Goal: Task Accomplishment & Management: Complete application form

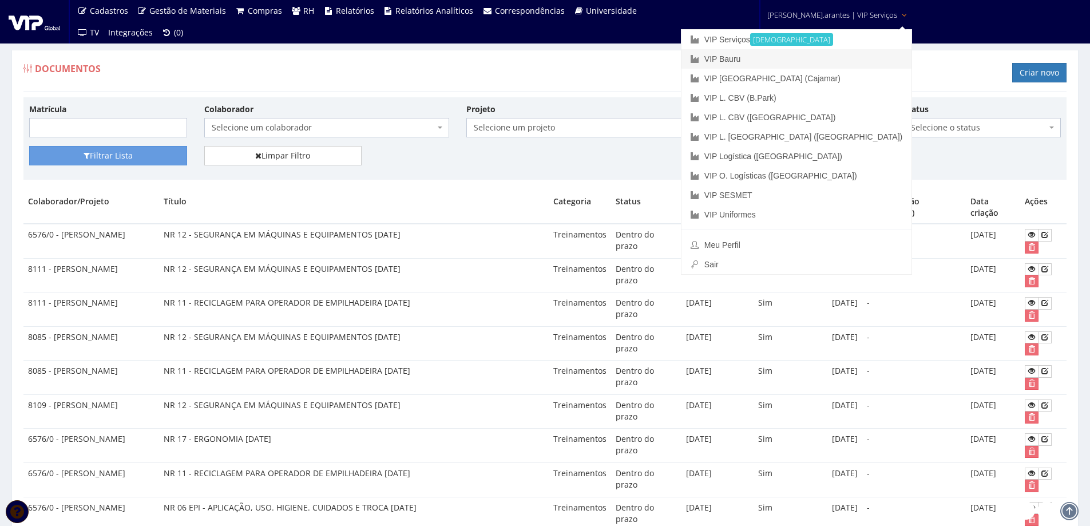
click at [787, 54] on link "VIP Bauru" at bounding box center [796, 58] width 230 height 19
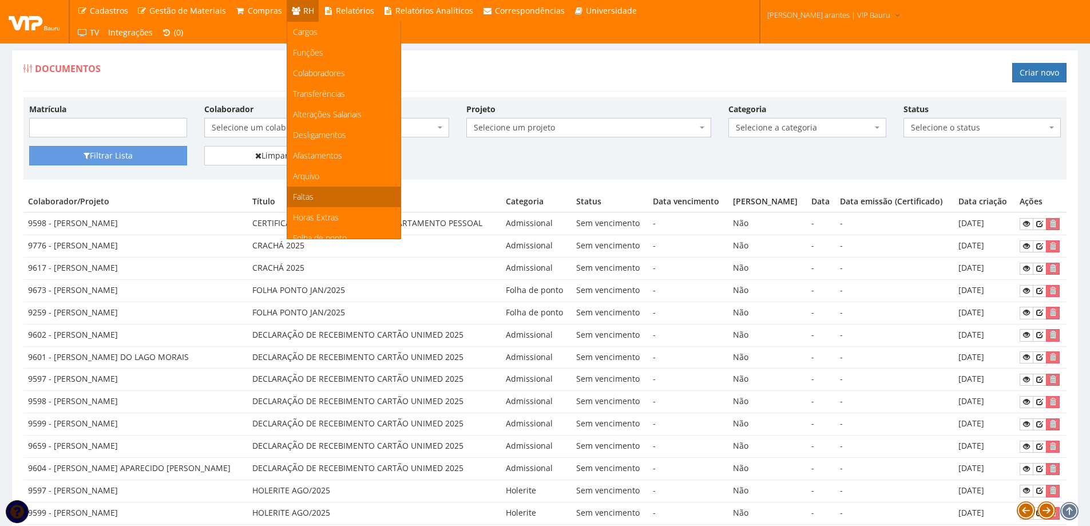
click at [306, 196] on span "Faltas" at bounding box center [303, 196] width 21 height 11
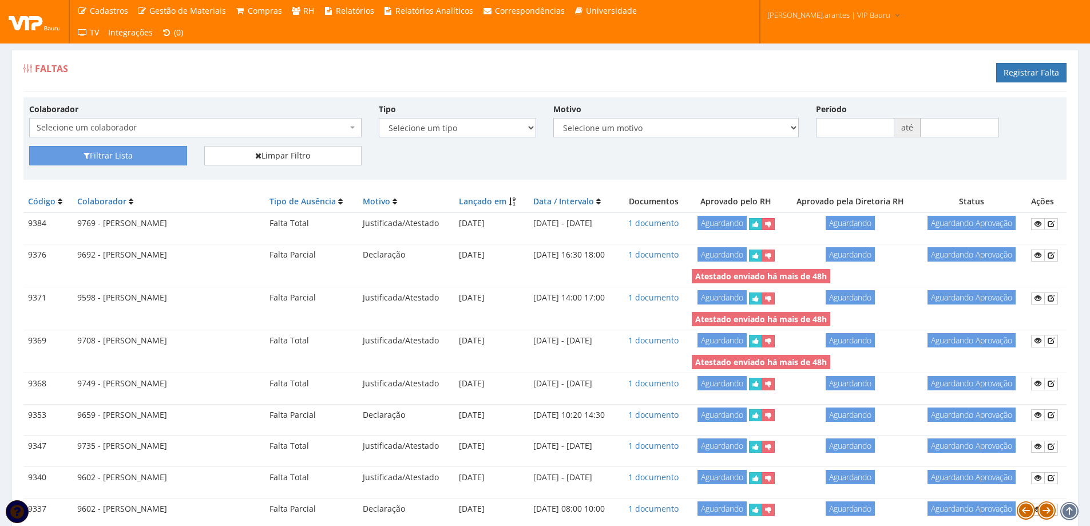
click at [272, 124] on span "Selecione um colaborador" at bounding box center [192, 127] width 311 height 11
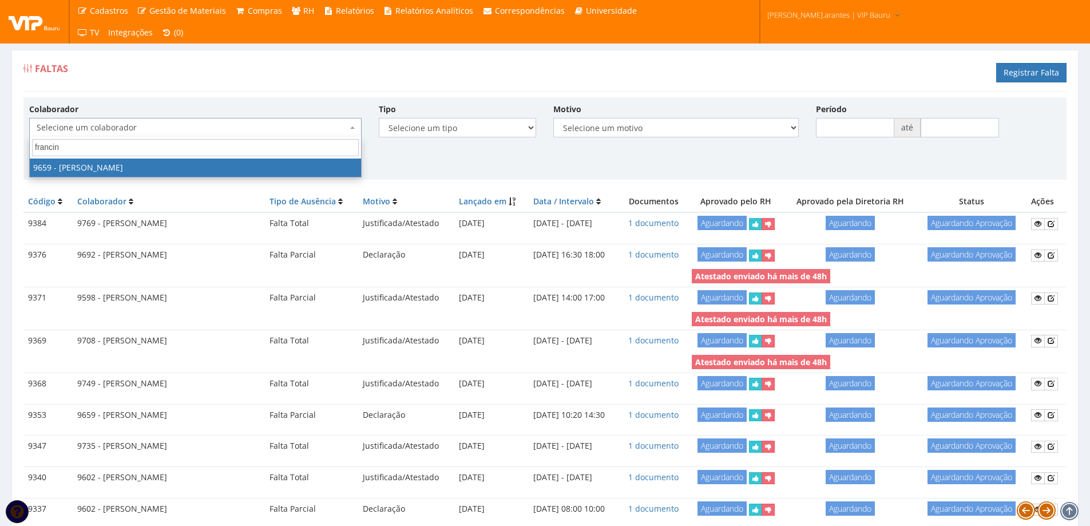
type input "francine"
select select "3869"
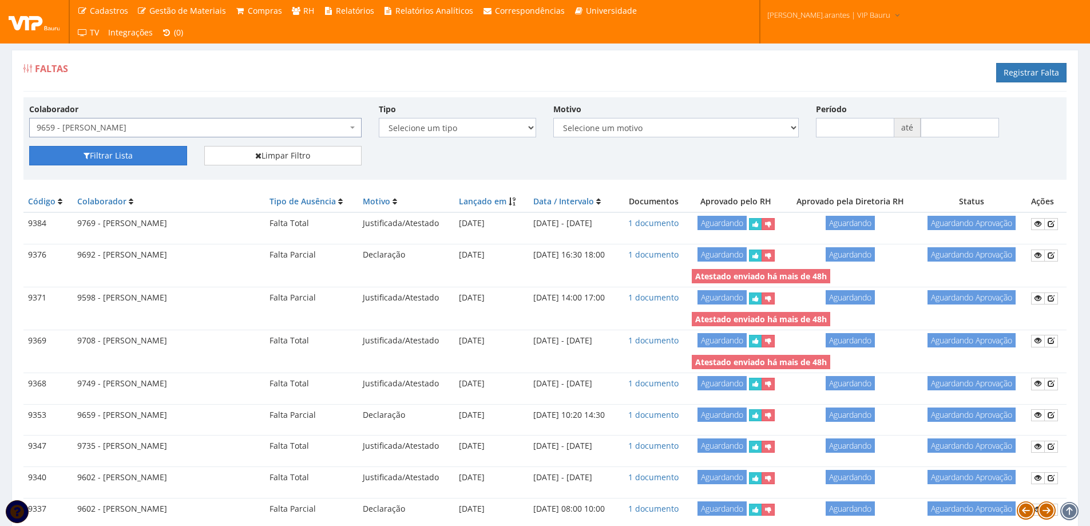
click at [138, 156] on button "Filtrar Lista" at bounding box center [108, 155] width 158 height 19
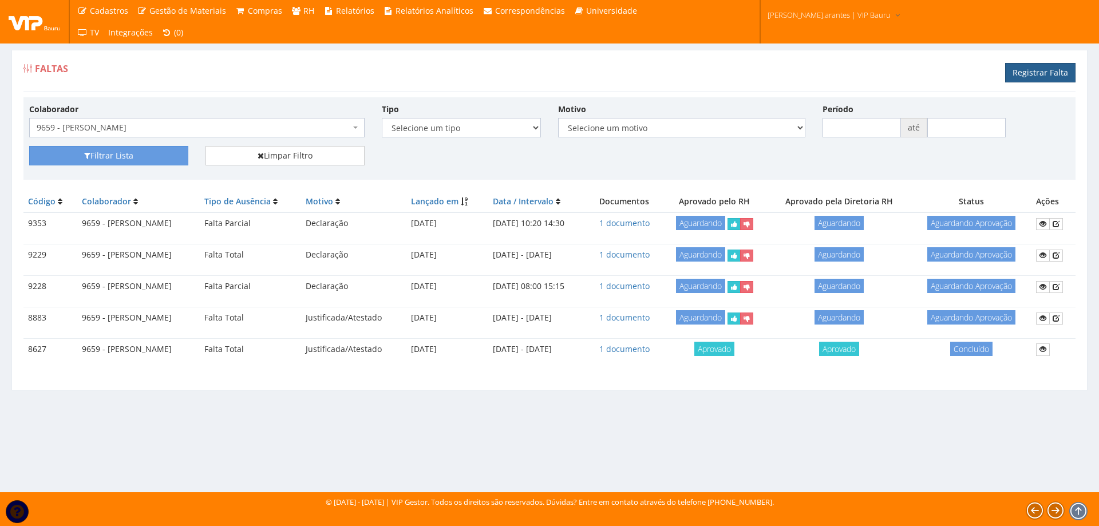
click at [1030, 70] on link "Registrar Falta" at bounding box center [1040, 72] width 70 height 19
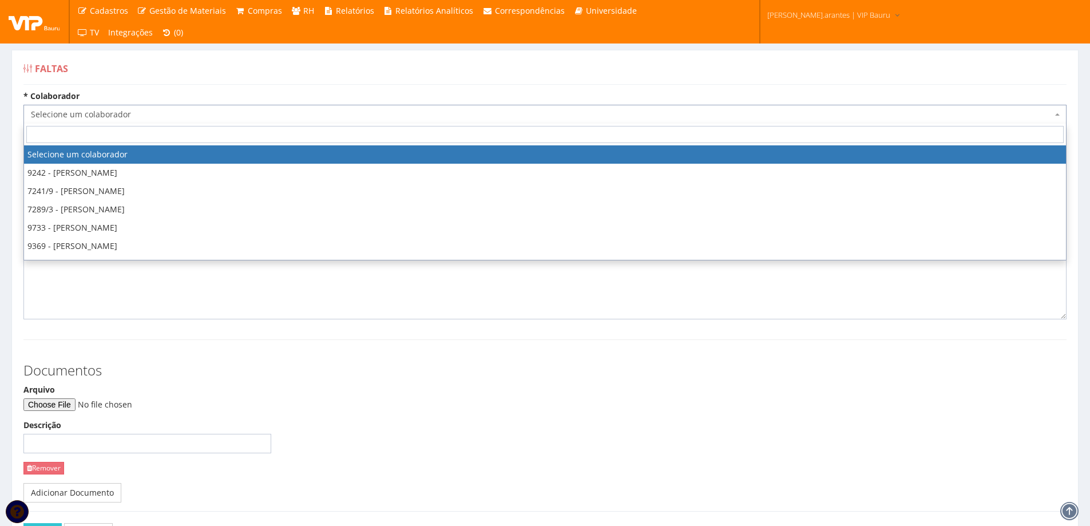
click at [181, 116] on span "Selecione um colaborador" at bounding box center [541, 114] width 1021 height 11
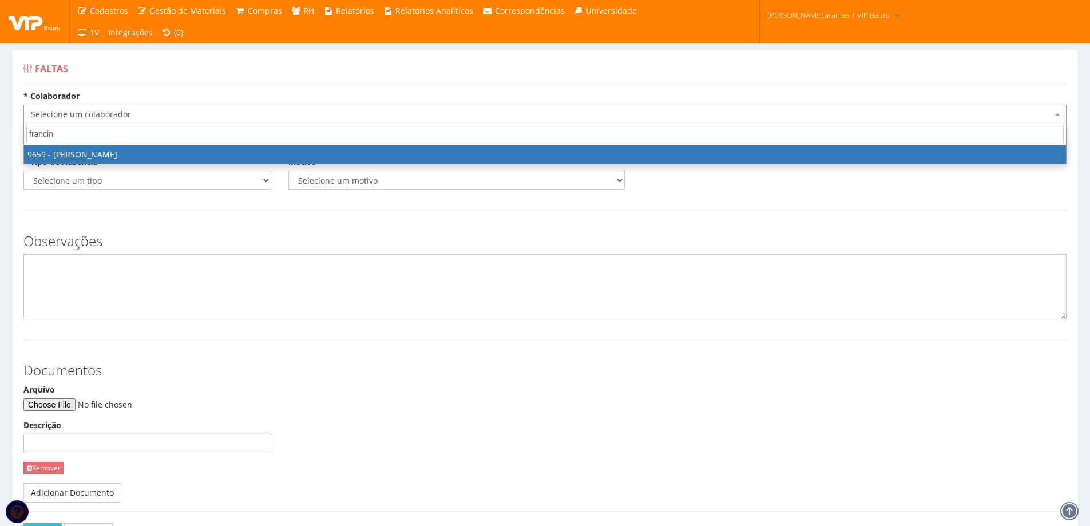
type input "francine"
select select "3869"
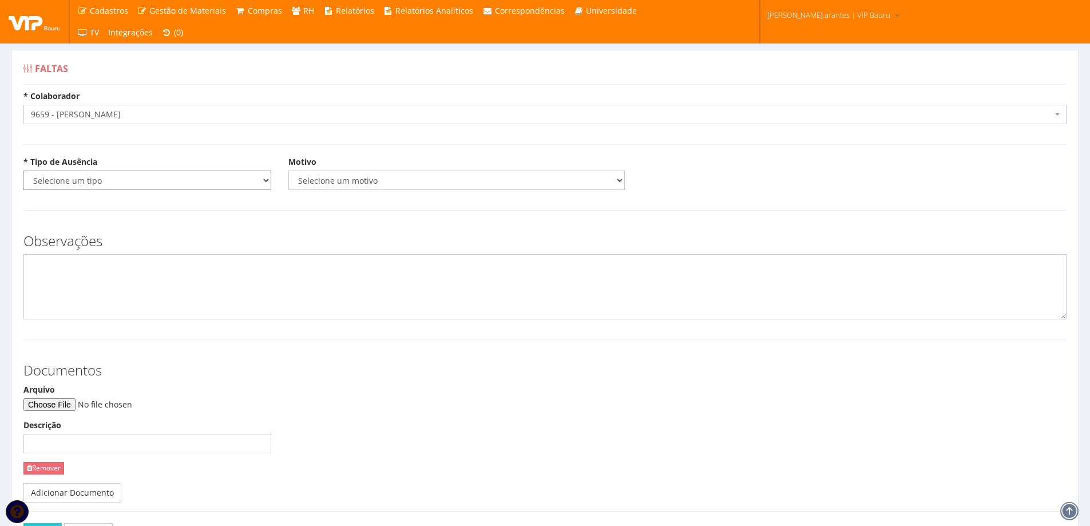
click at [191, 187] on select "Selecione um tipo Falta Total Falta Parcial Afastamento Férias" at bounding box center [147, 180] width 248 height 19
select select "parcial"
click at [23, 171] on select "Selecione um tipo Falta Total Falta Parcial Afastamento Férias" at bounding box center [147, 180] width 248 height 19
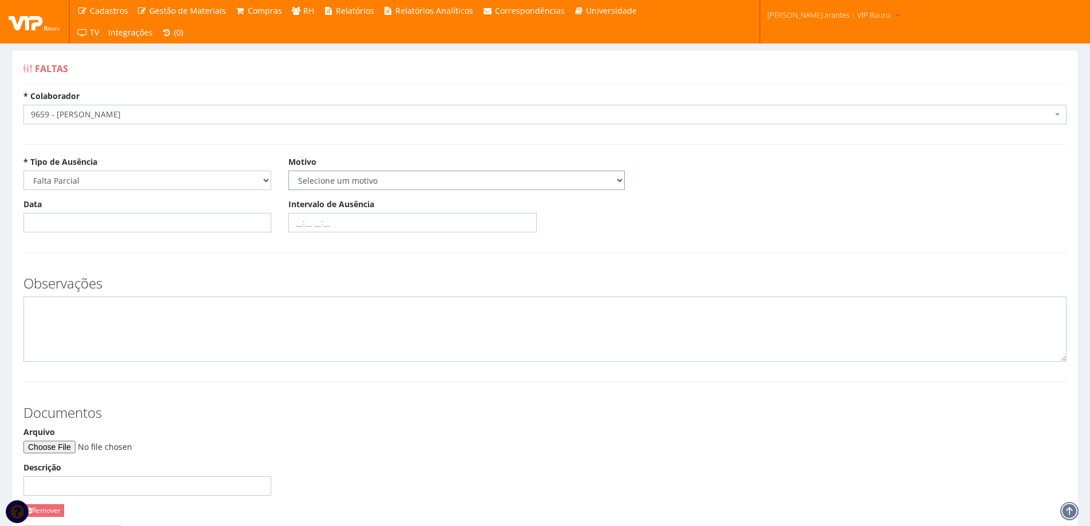
click at [323, 184] on select "Selecione um motivo Acidente Atestado Atraso Declaração Determinação Judicial D…" at bounding box center [456, 180] width 336 height 19
select select "declaracao"
click at [288, 171] on select "Selecione um motivo Acidente Atestado Atraso Declaração Determinação Judicial D…" at bounding box center [456, 180] width 336 height 19
click at [101, 229] on input "Data" at bounding box center [147, 222] width 248 height 19
type input "18/09/2025"
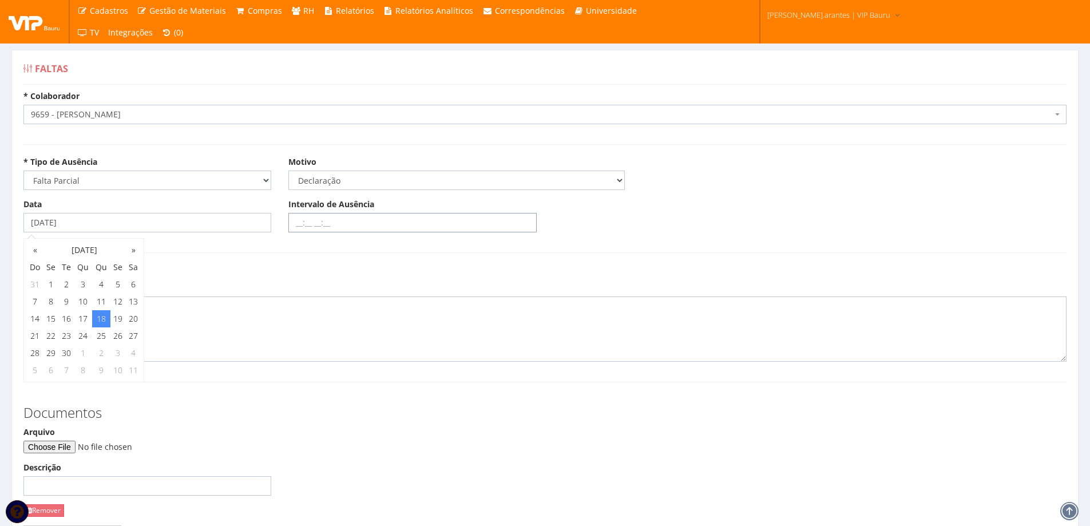
click at [295, 220] on input "Intervalo de Ausência" at bounding box center [412, 222] width 248 height 19
click at [291, 224] on input "Intervalo de Ausência" at bounding box center [412, 222] width 248 height 19
type input "15:30 16:00"
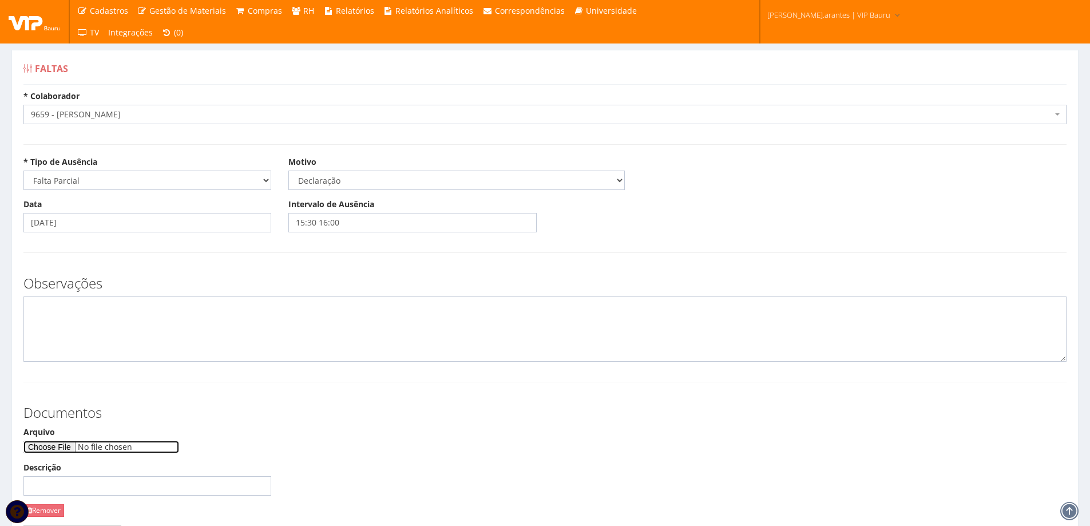
click at [68, 447] on input "Arquivo" at bounding box center [101, 447] width 156 height 13
type input "C:\fakepath\CCF19092025.pdf"
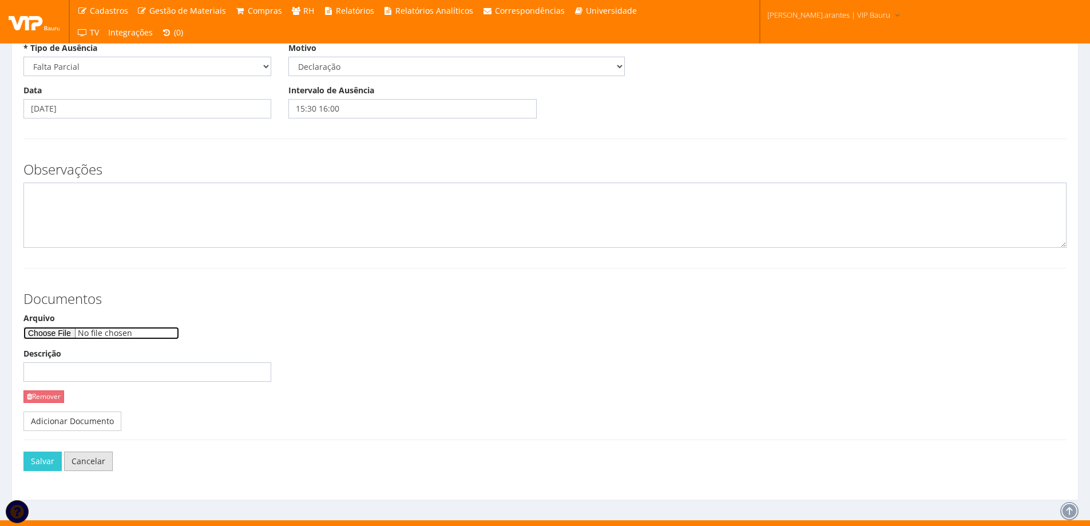
scroll to position [114, 0]
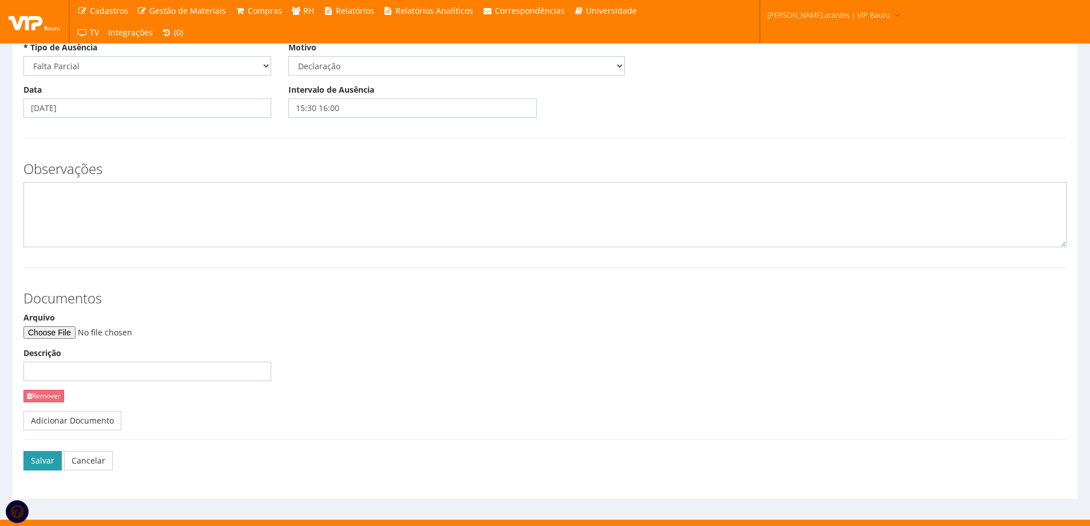
click at [37, 462] on button "Salvar" at bounding box center [42, 460] width 38 height 19
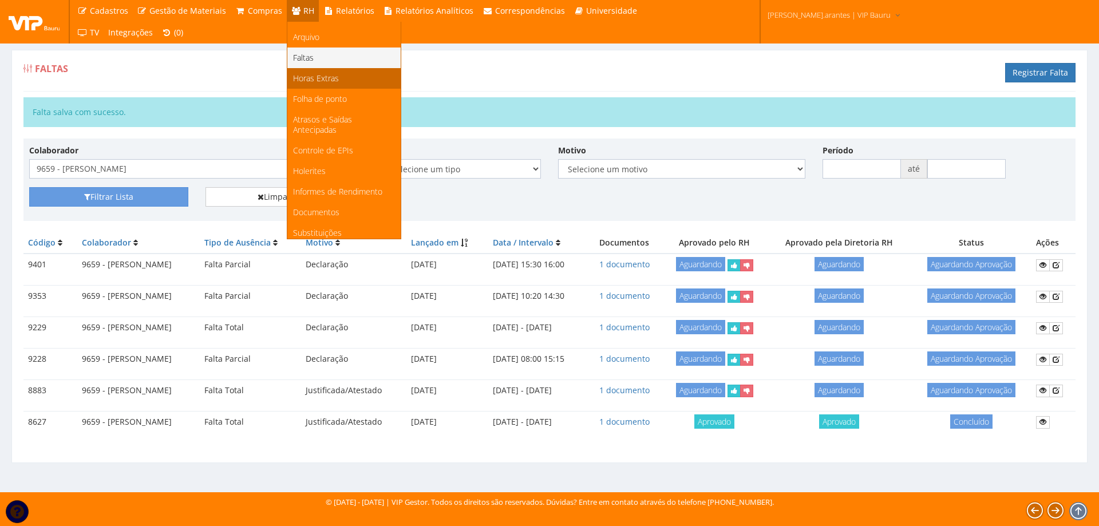
scroll to position [144, 0]
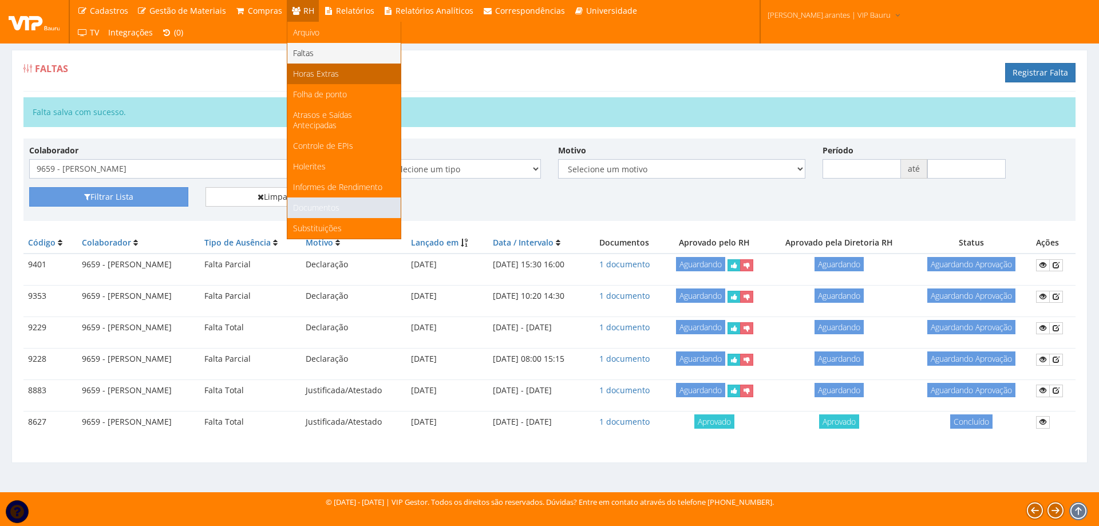
click at [302, 209] on span "Documentos" at bounding box center [316, 207] width 46 height 11
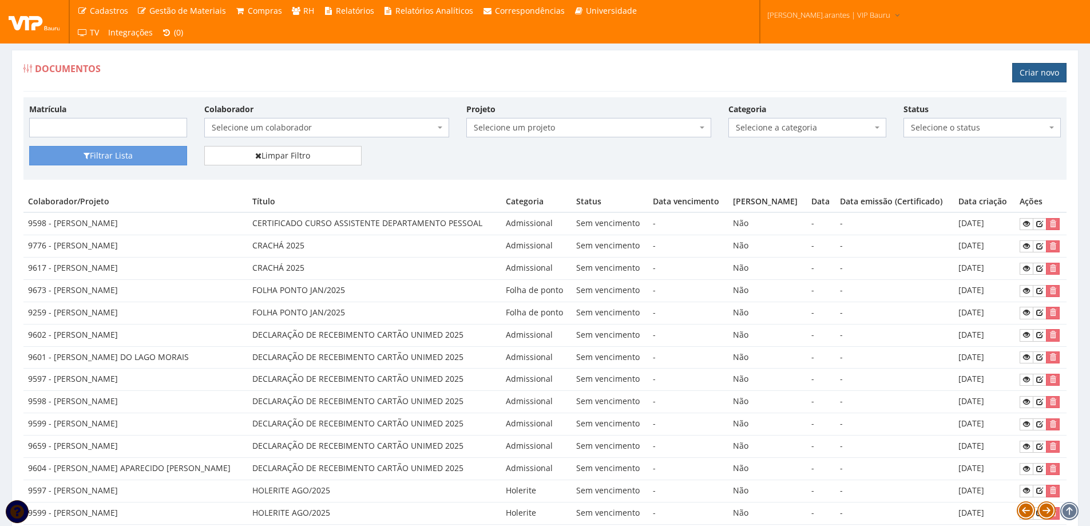
click at [1033, 71] on link "Criar novo" at bounding box center [1039, 72] width 54 height 19
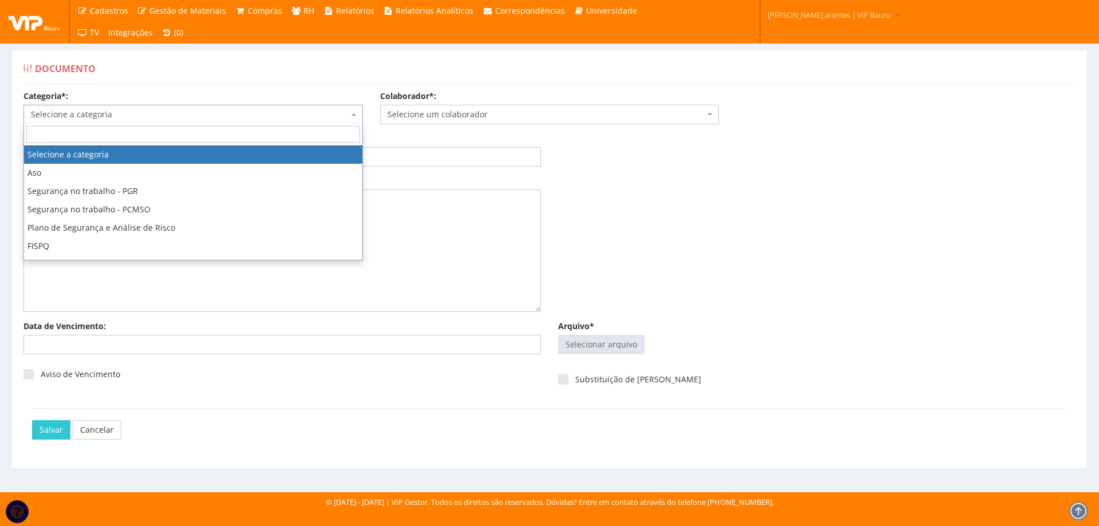
click at [103, 114] on span "Selecione a categoria" at bounding box center [190, 114] width 318 height 11
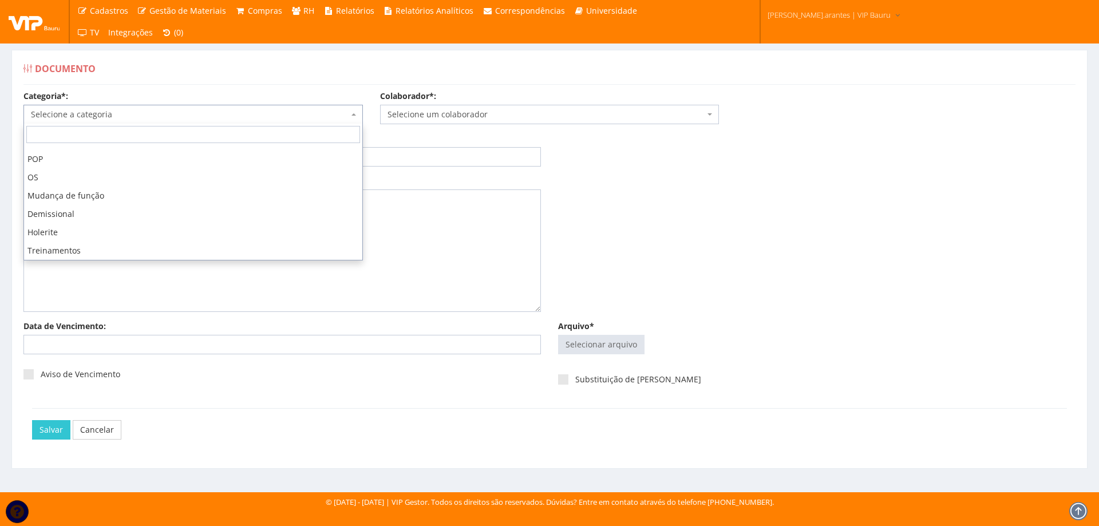
scroll to position [179, 0]
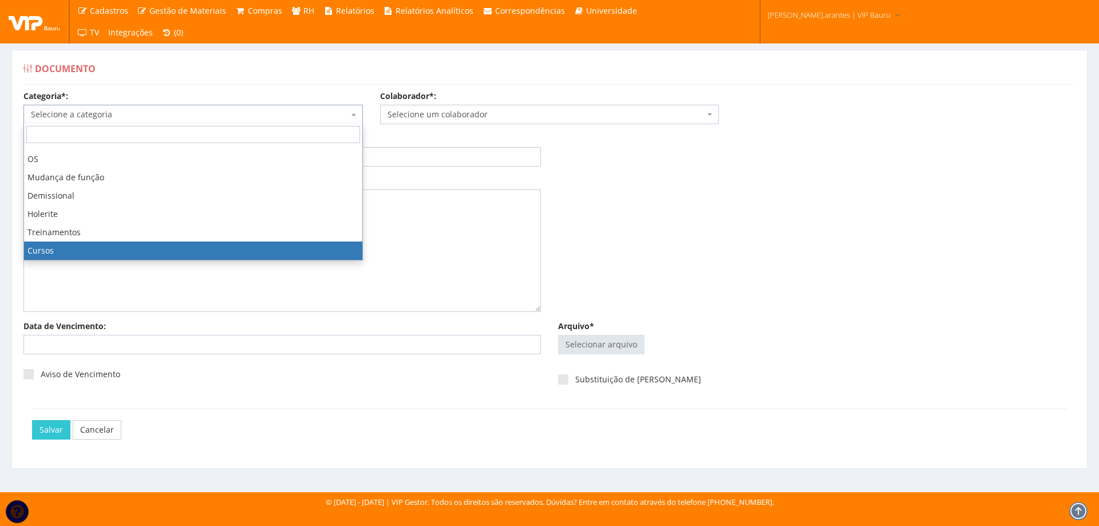
select select "curso"
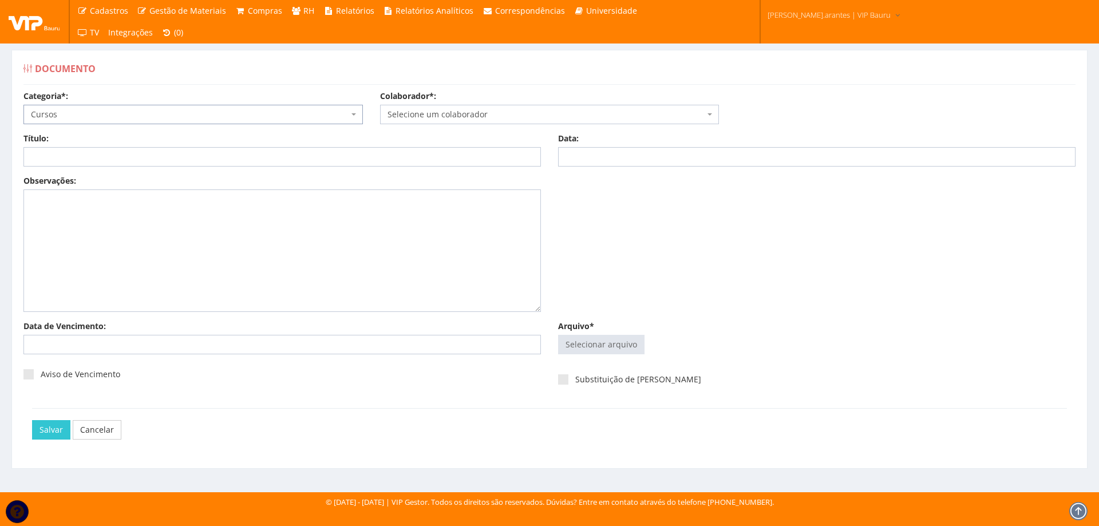
click at [516, 115] on span "Selecione um colaborador" at bounding box center [546, 114] width 318 height 11
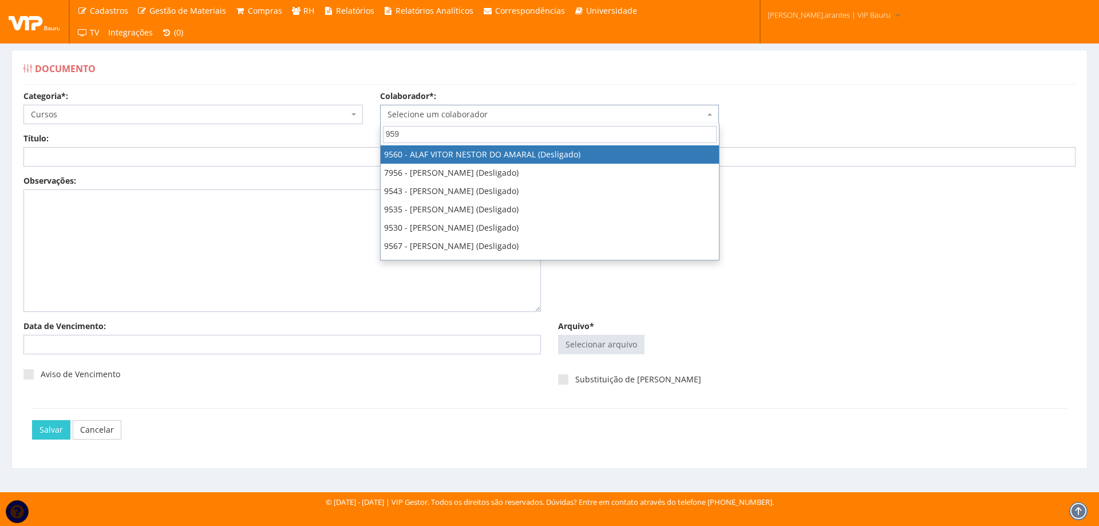
type input "9598"
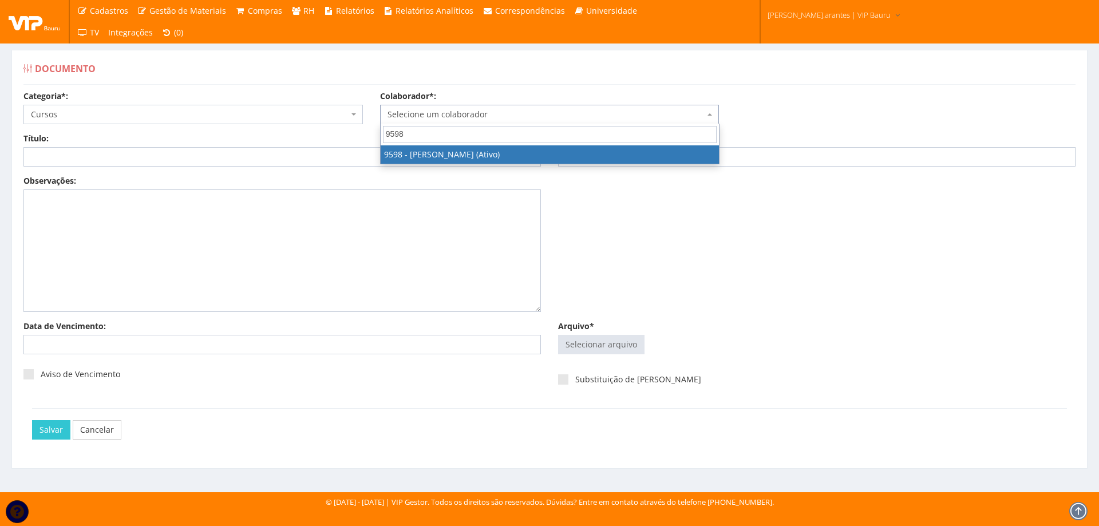
select select "3797"
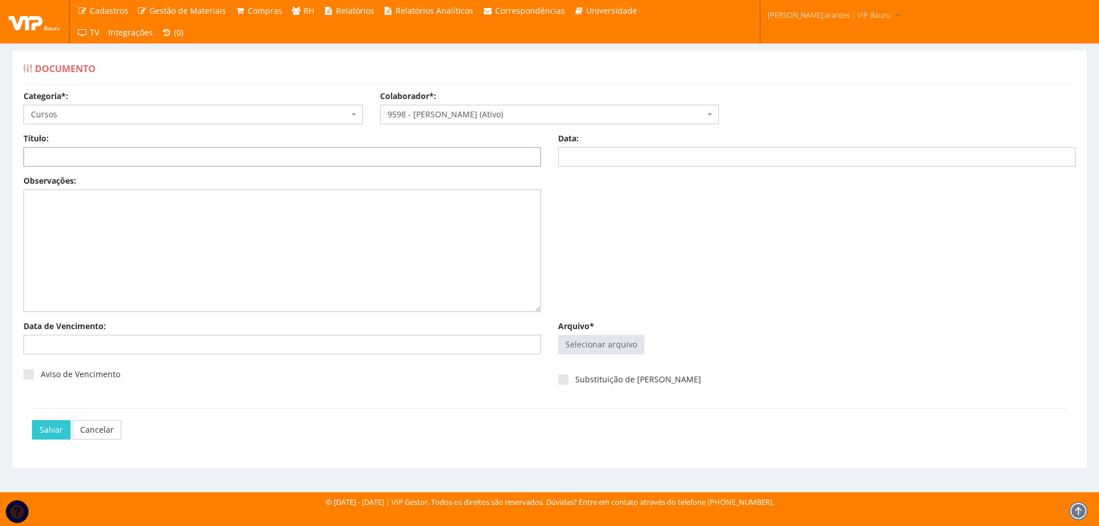
click at [134, 160] on input "Título:" at bounding box center [281, 156] width 517 height 19
type input "d"
type input "DIPLOMA RECURSOS HUMANOS"
click at [563, 158] on input "Data:" at bounding box center [816, 156] width 517 height 19
click at [105, 429] on link "Cancelar" at bounding box center [97, 429] width 49 height 19
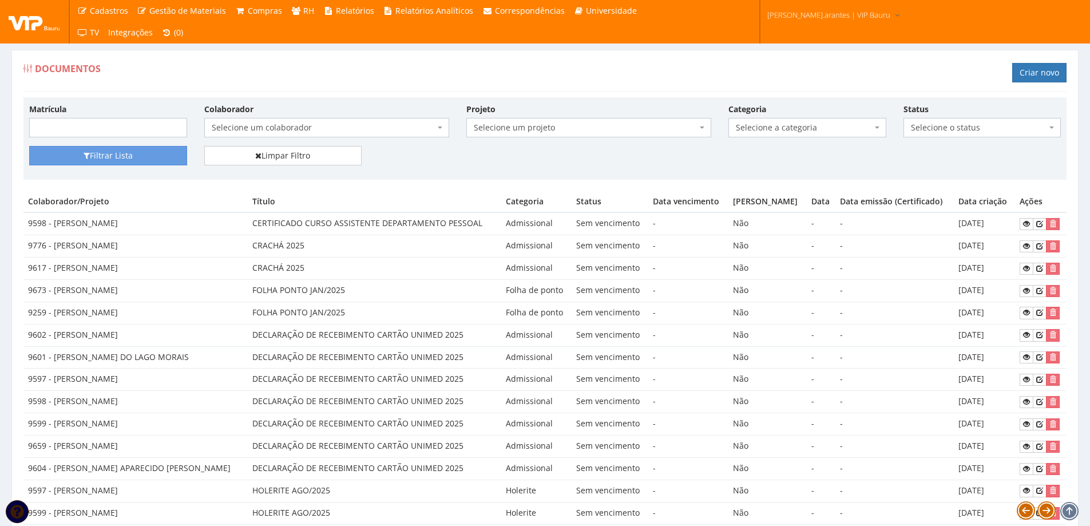
click at [225, 130] on span "Selecione um colaborador" at bounding box center [323, 127] width 223 height 11
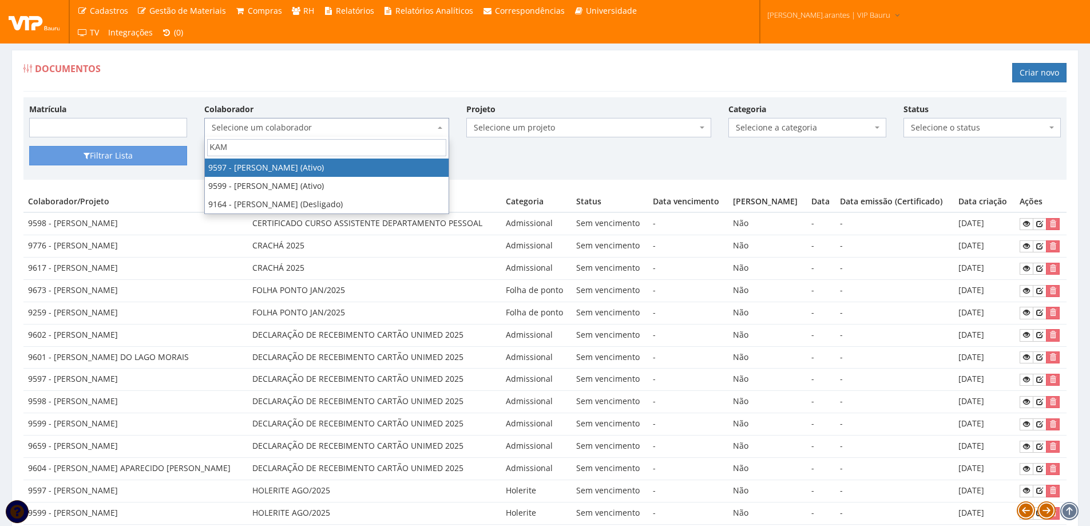
type input "KAMI"
select select "3767"
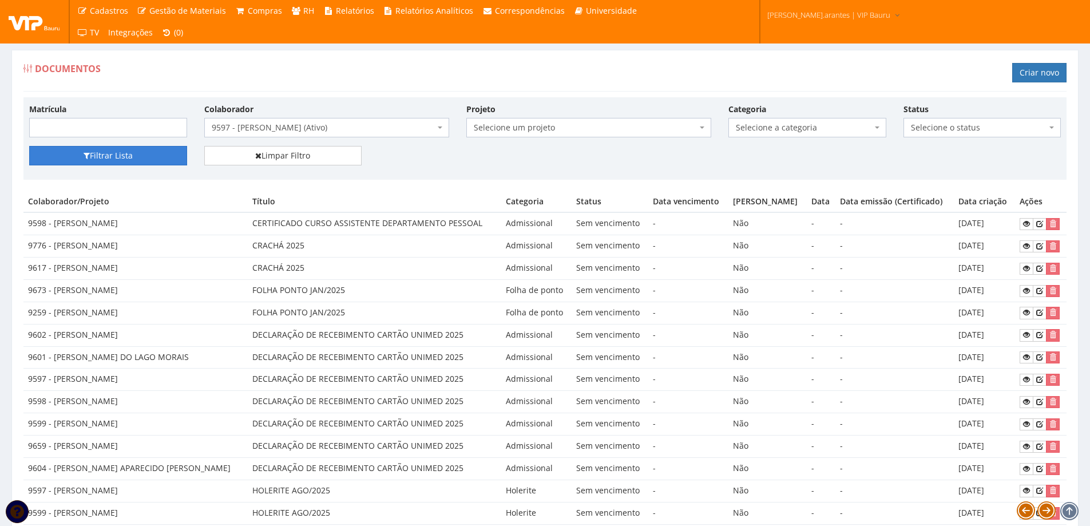
click at [105, 155] on button "Filtrar Lista" at bounding box center [108, 155] width 158 height 19
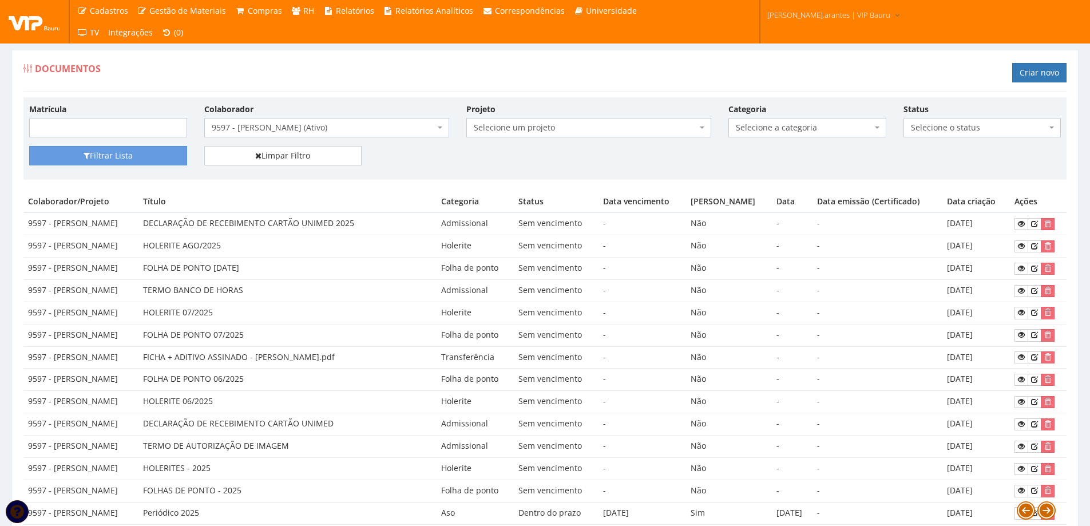
click at [754, 132] on span "Selecione a categoria" at bounding box center [804, 127] width 136 height 11
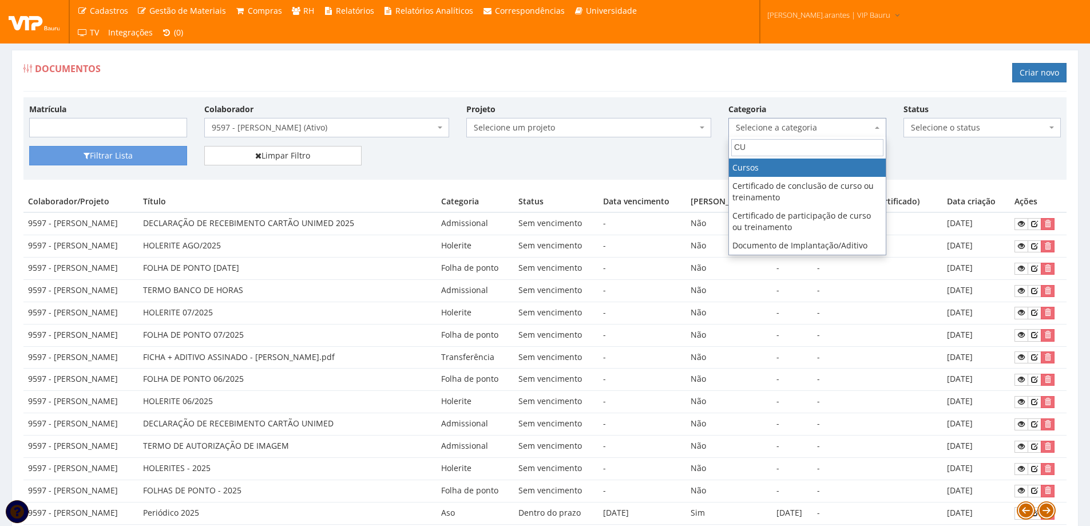
type input "CU"
select select "curso"
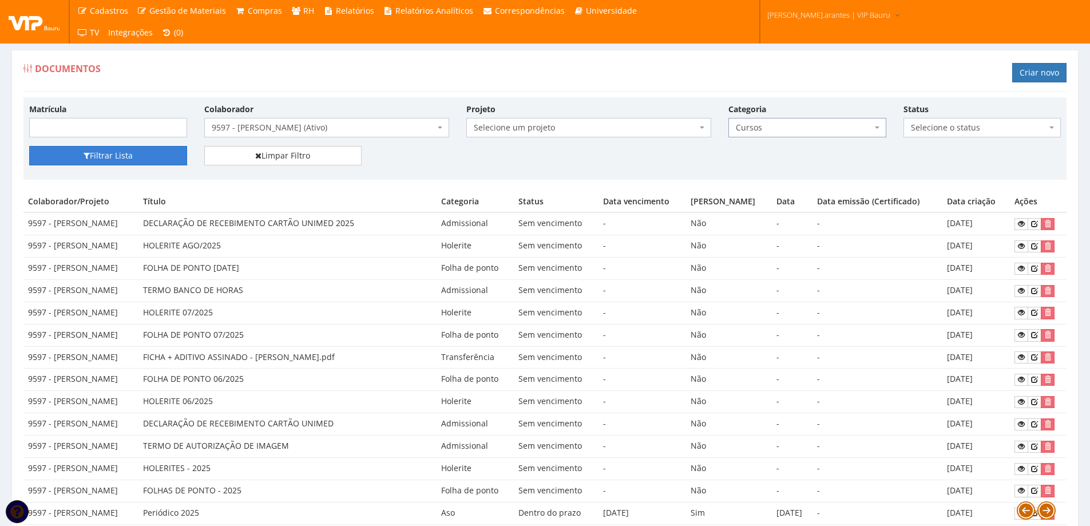
click at [109, 156] on button "Filtrar Lista" at bounding box center [108, 155] width 158 height 19
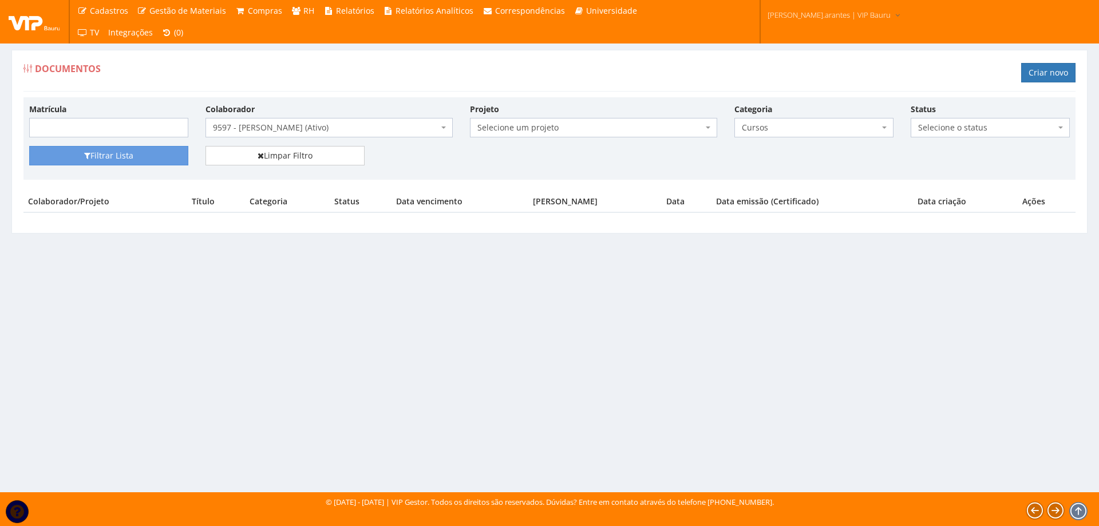
click at [804, 130] on span "Cursos" at bounding box center [810, 127] width 137 height 11
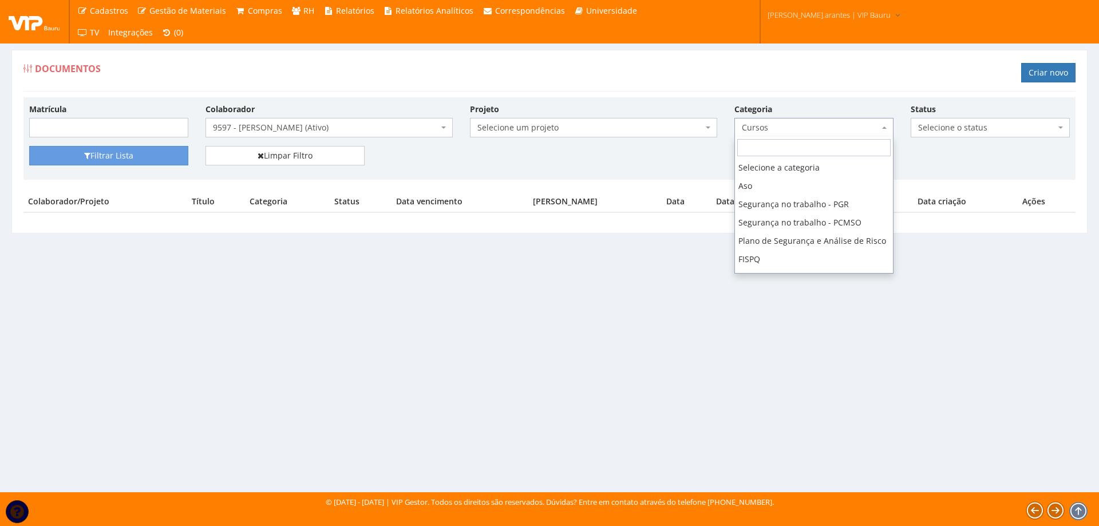
scroll to position [238, 0]
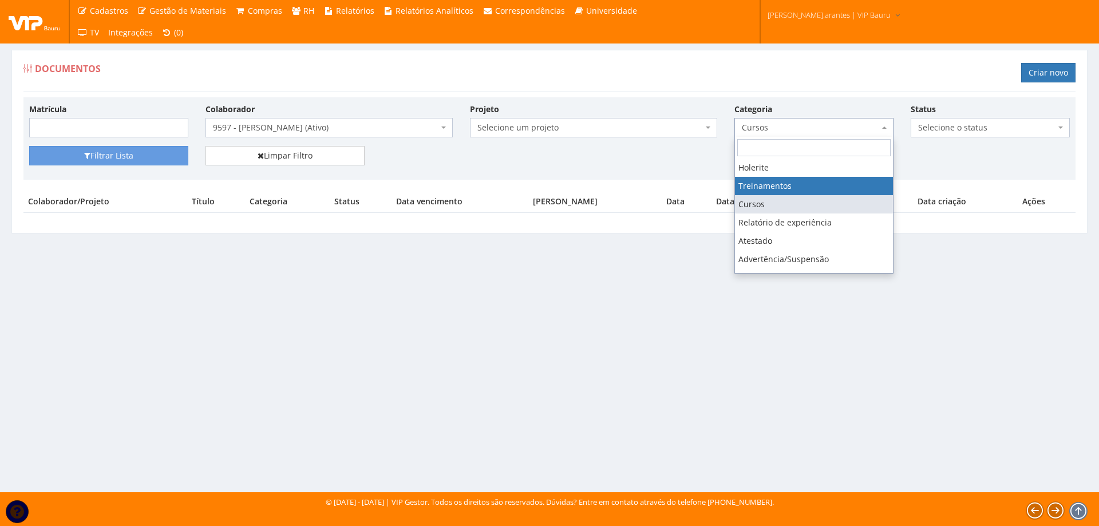
select select "treinamento"
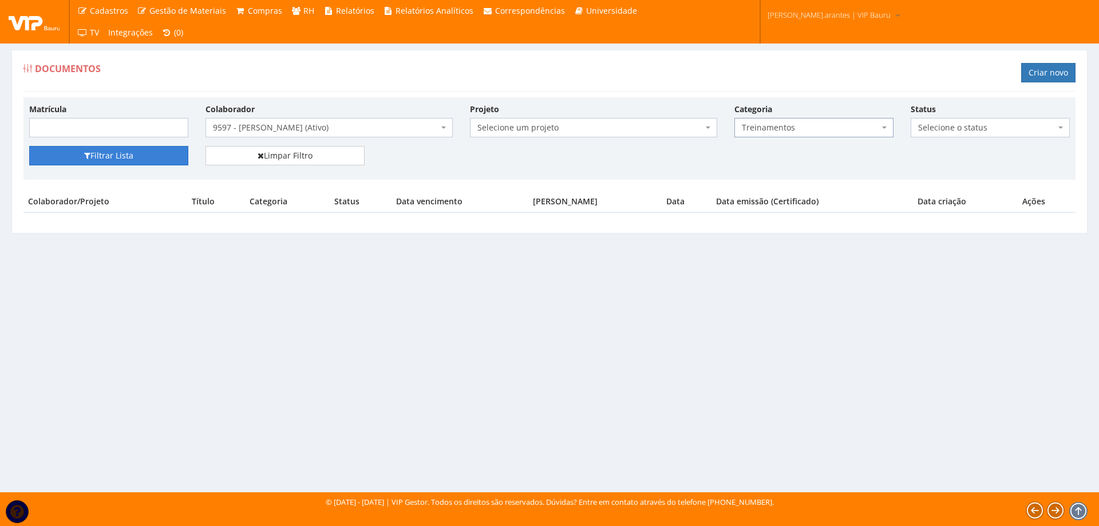
click at [134, 160] on button "Filtrar Lista" at bounding box center [108, 155] width 159 height 19
click at [789, 127] on span "Treinamentos" at bounding box center [810, 127] width 137 height 11
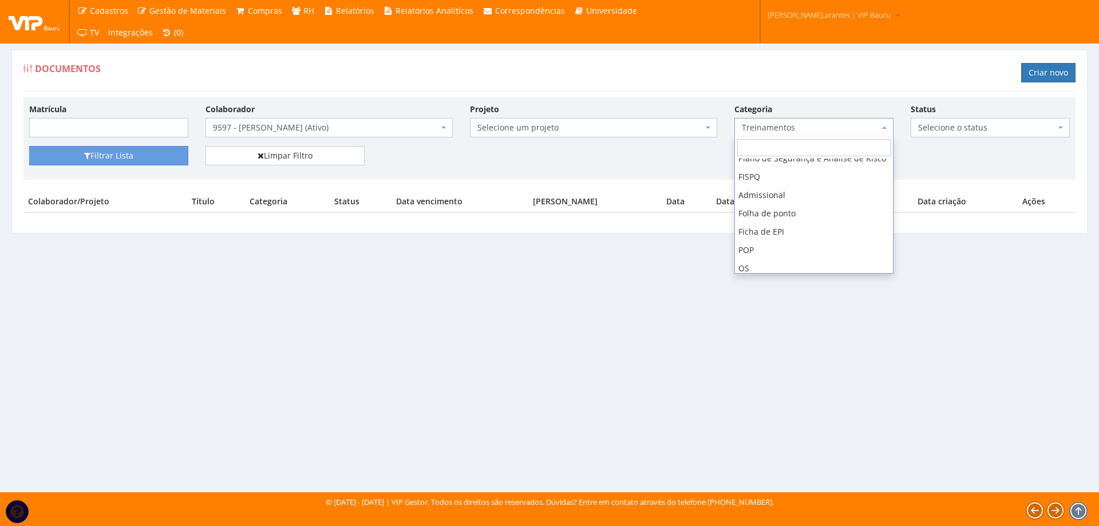
scroll to position [60, 0]
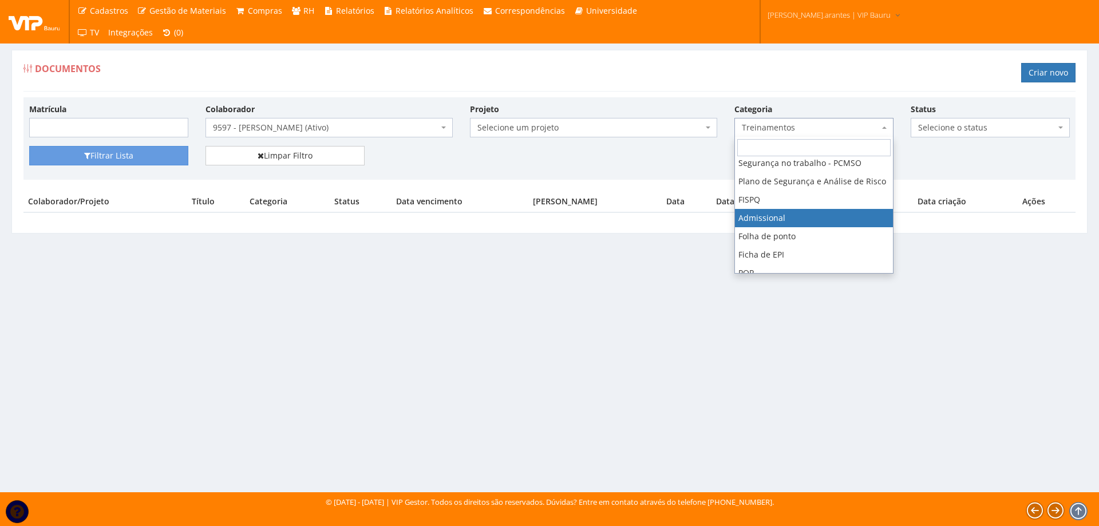
select select "admissional"
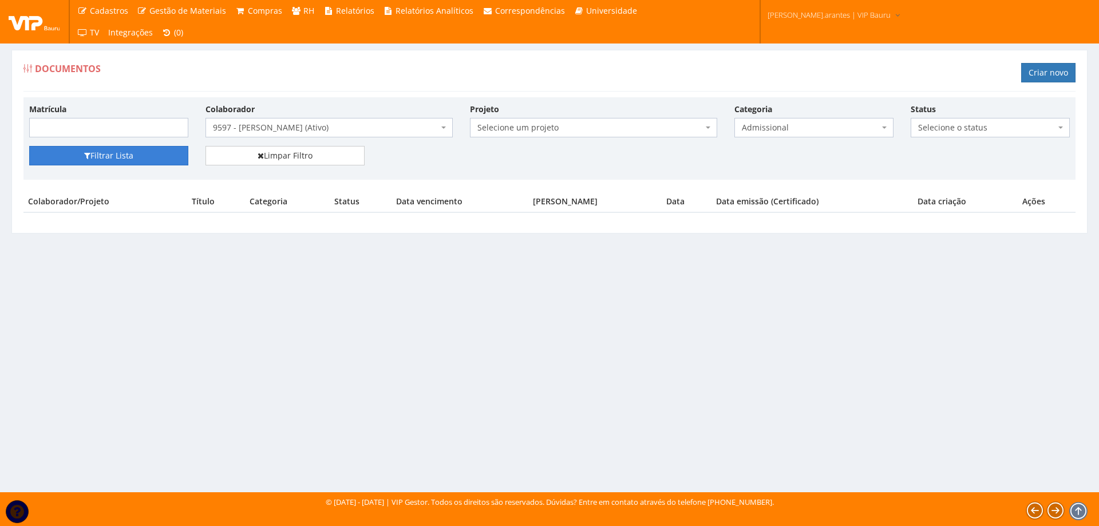
click at [104, 152] on button "Filtrar Lista" at bounding box center [108, 155] width 159 height 19
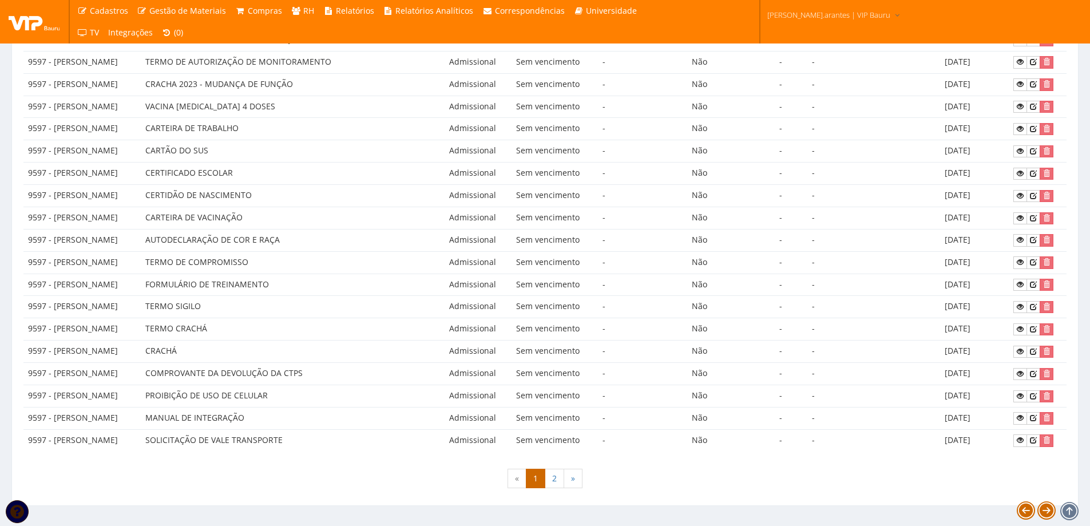
scroll to position [447, 0]
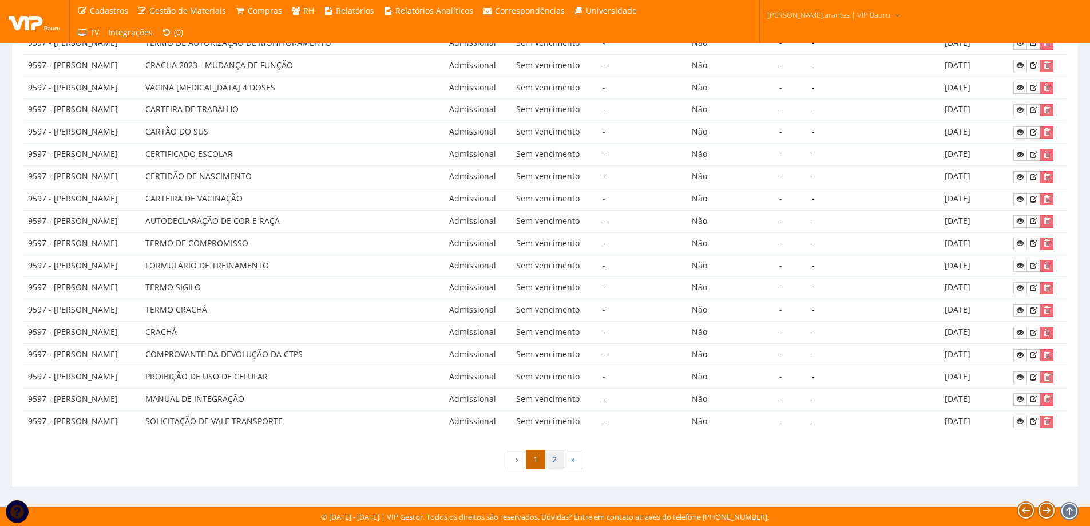
click at [551, 463] on link "2" at bounding box center [554, 459] width 19 height 19
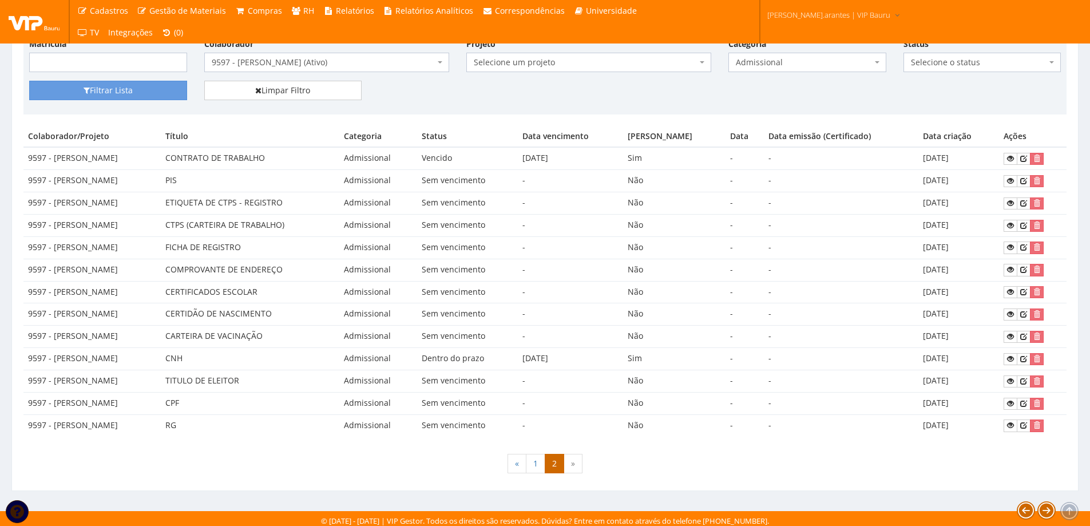
scroll to position [69, 0]
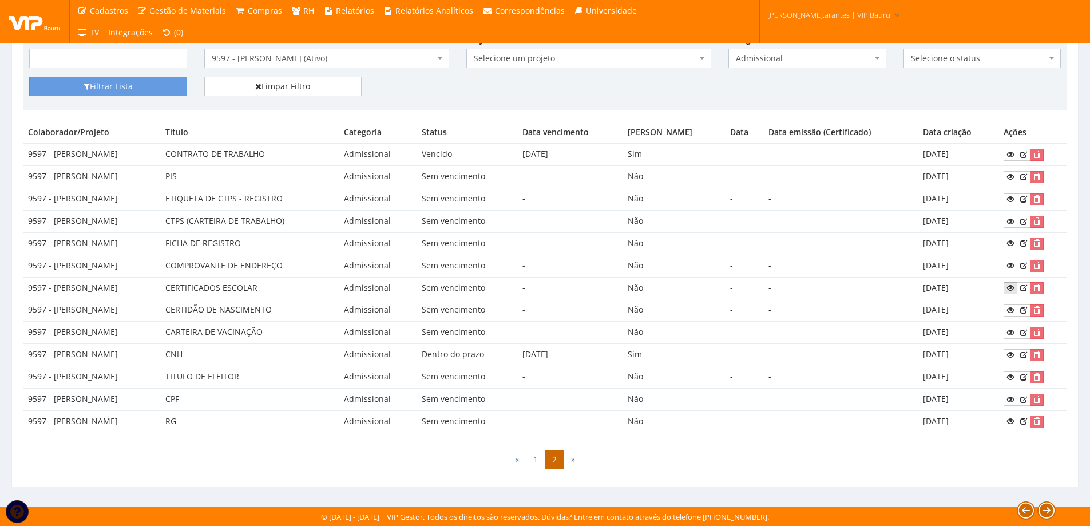
click at [1014, 291] on icon at bounding box center [1010, 288] width 7 height 8
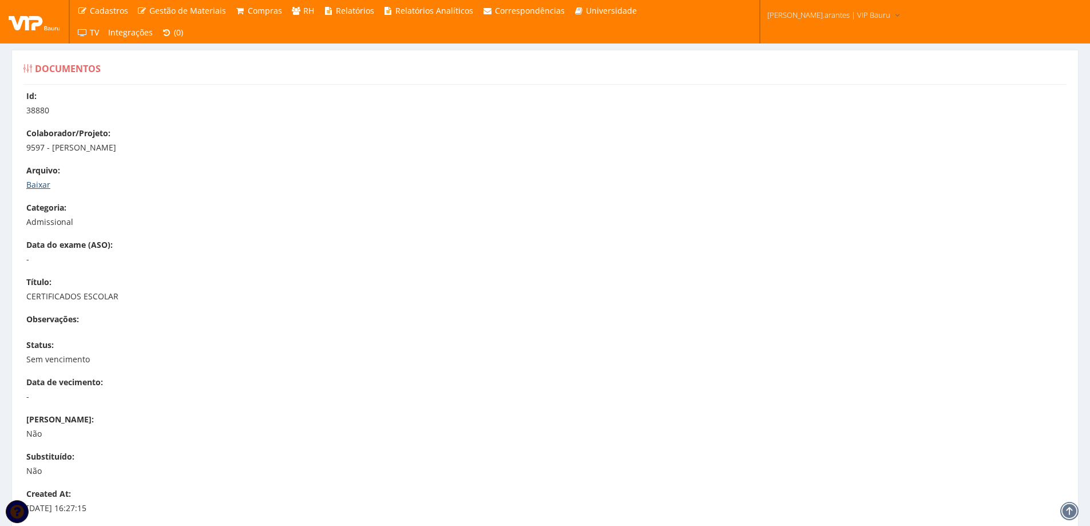
click at [37, 188] on link "Baixar" at bounding box center [38, 184] width 24 height 11
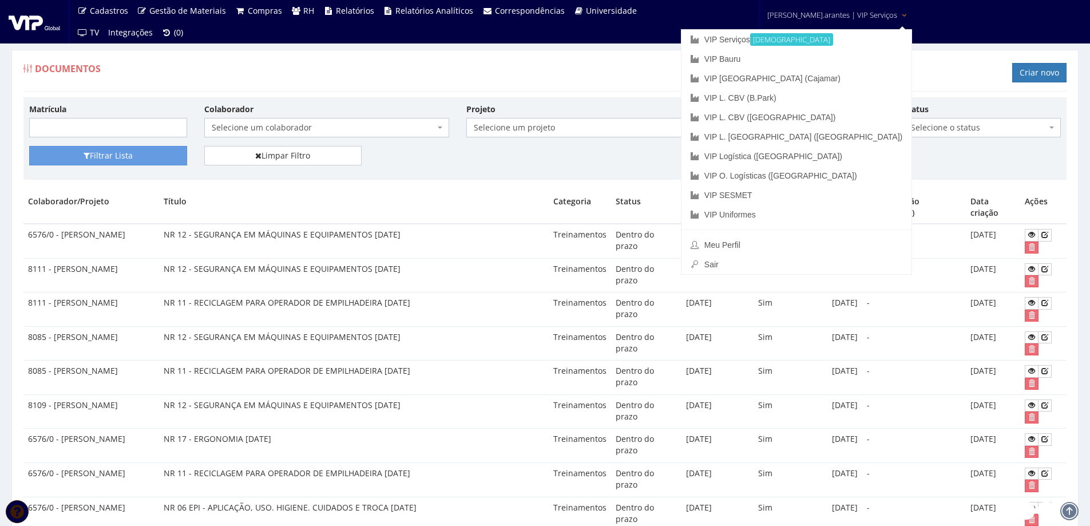
click at [846, 11] on span "daniele.arantes | VIP Serviços" at bounding box center [832, 14] width 130 height 11
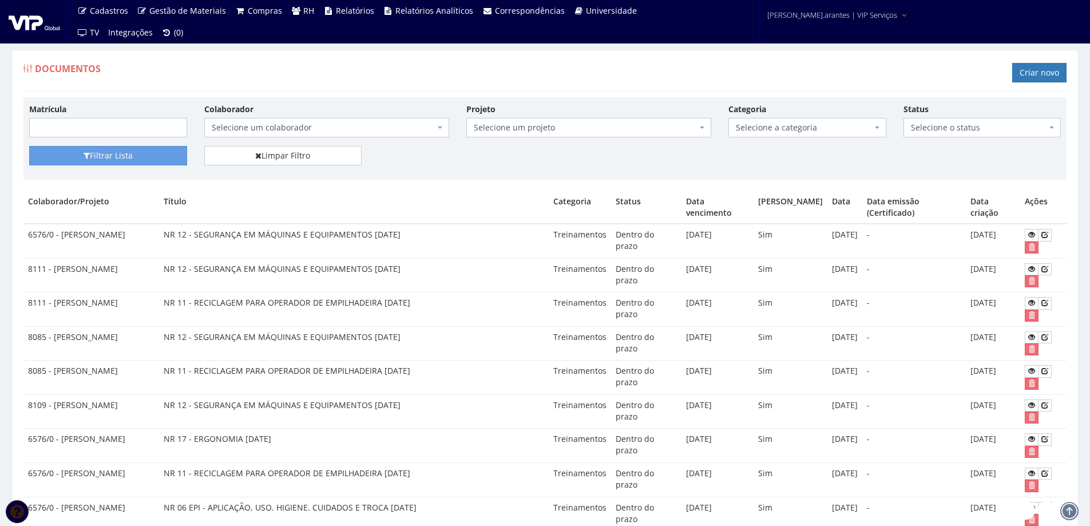
click at [846, 12] on span "daniele.arantes | VIP Serviços" at bounding box center [832, 14] width 130 height 11
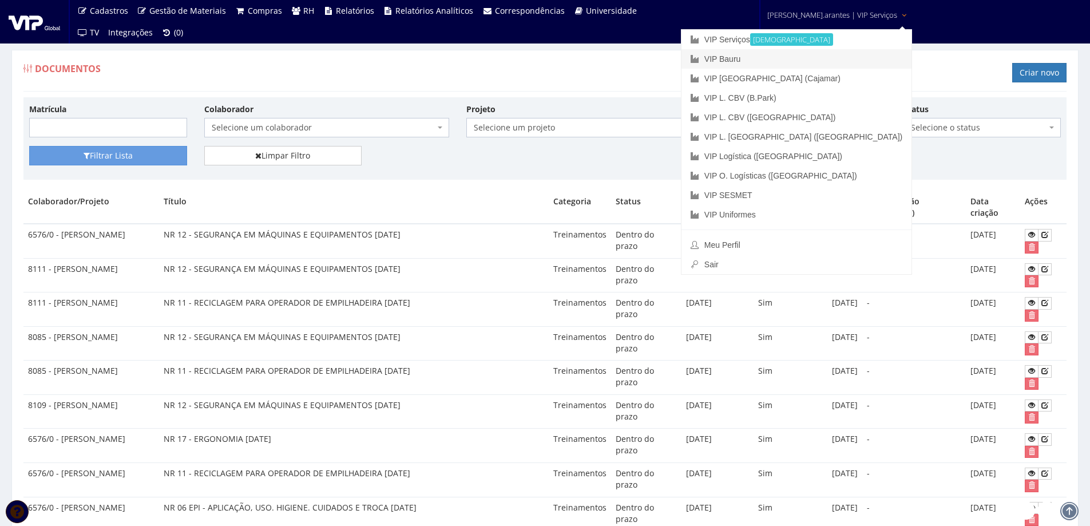
click at [764, 56] on link "VIP Bauru" at bounding box center [796, 58] width 230 height 19
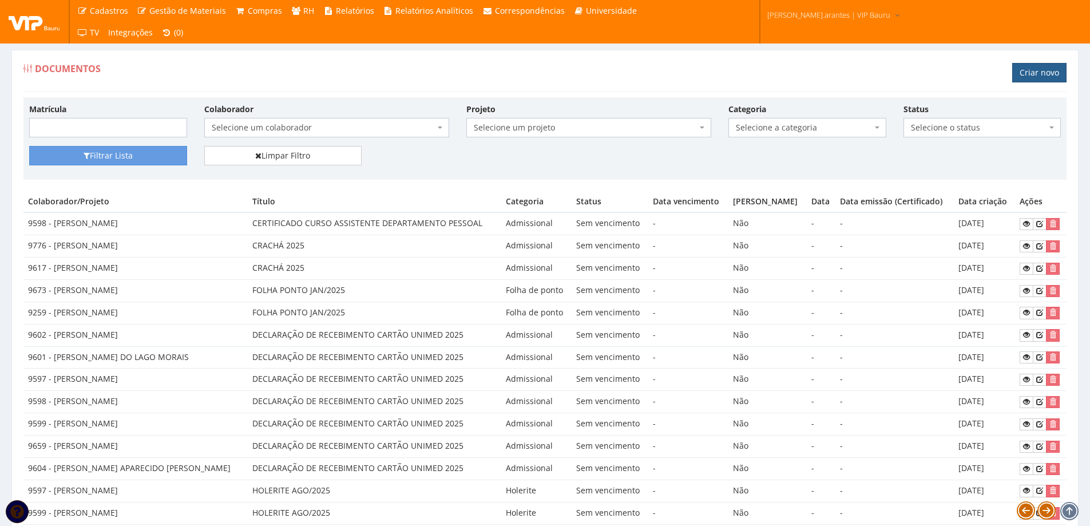
click at [1038, 73] on link "Criar novo" at bounding box center [1039, 72] width 54 height 19
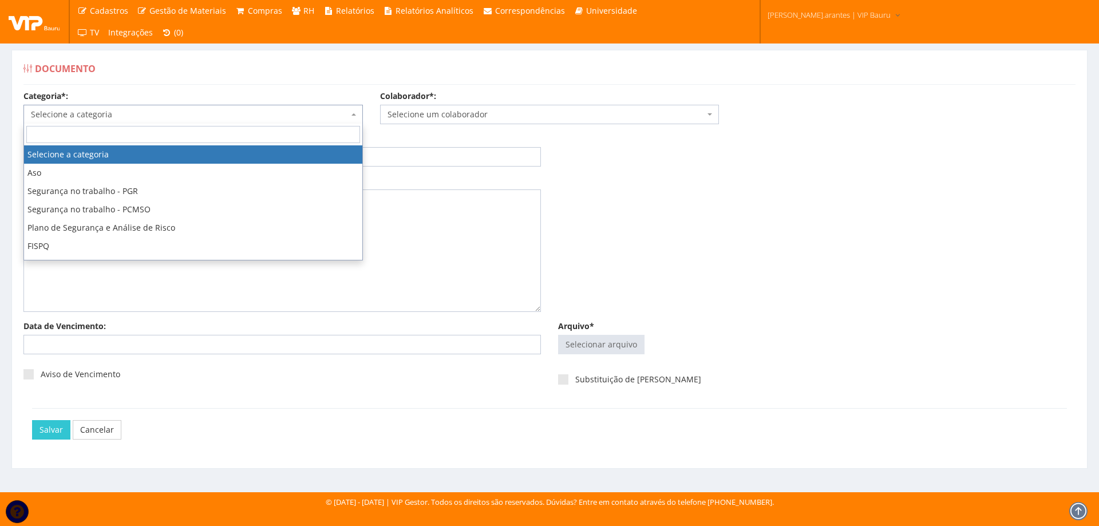
click at [75, 113] on span "Selecione a categoria" at bounding box center [190, 114] width 318 height 11
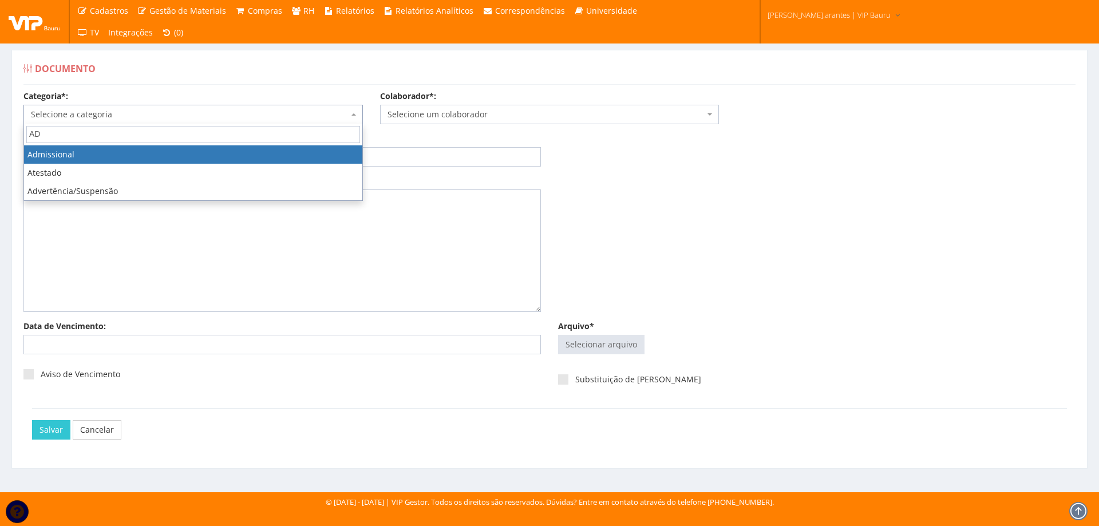
type input "ADM"
select select "admissional"
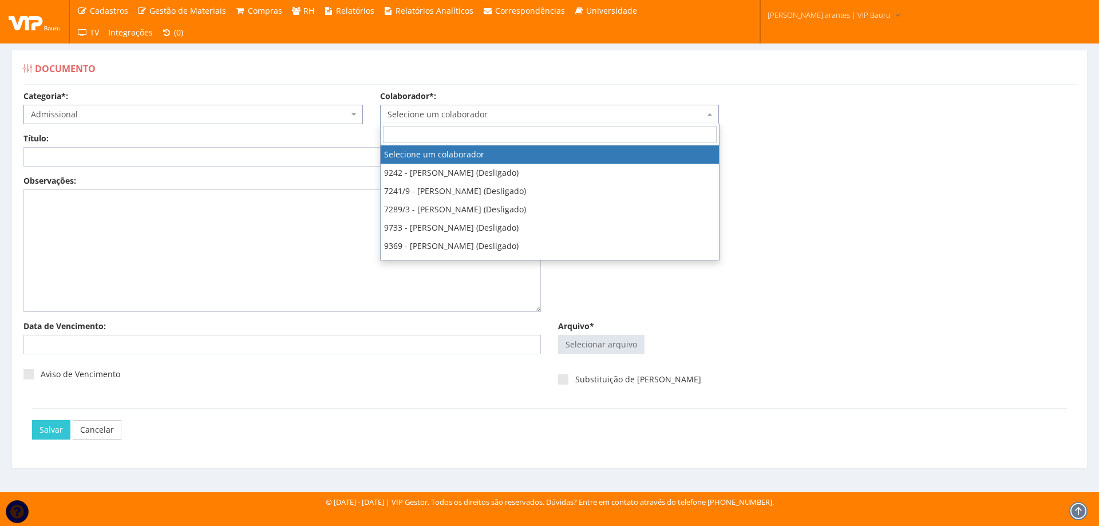
click at [421, 116] on span "Selecione um colaborador" at bounding box center [546, 114] width 318 height 11
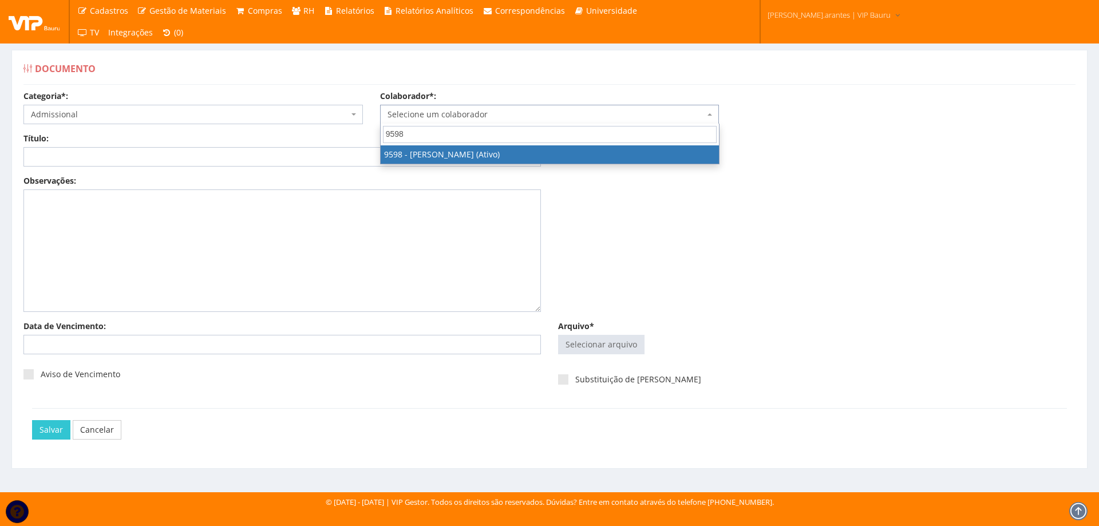
type input "9598"
select select "3797"
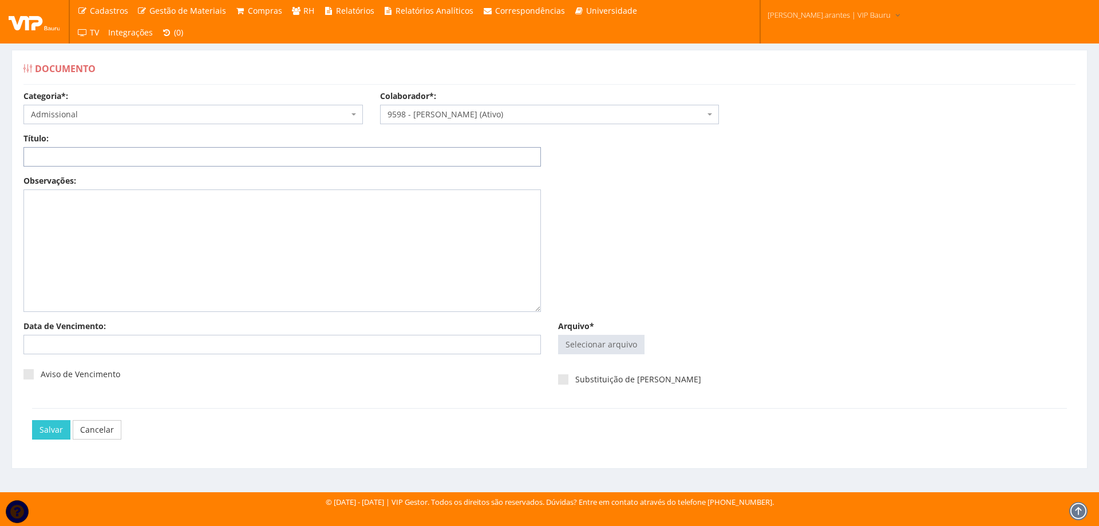
click at [191, 155] on input "Título:" at bounding box center [281, 156] width 517 height 19
type input "D"
type input "C"
type input "DIPLOMAS E CURSOS COMPLEMENTARES RH"
click at [610, 343] on input "Arquivo*" at bounding box center [600, 344] width 85 height 18
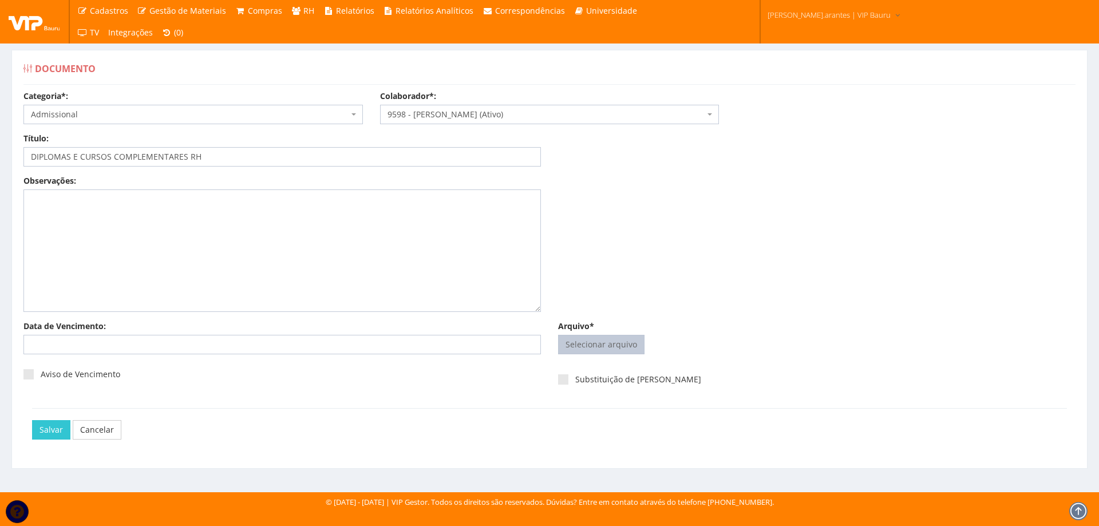
type input "C:\fakepath\CCF19092025_0001.pdf"
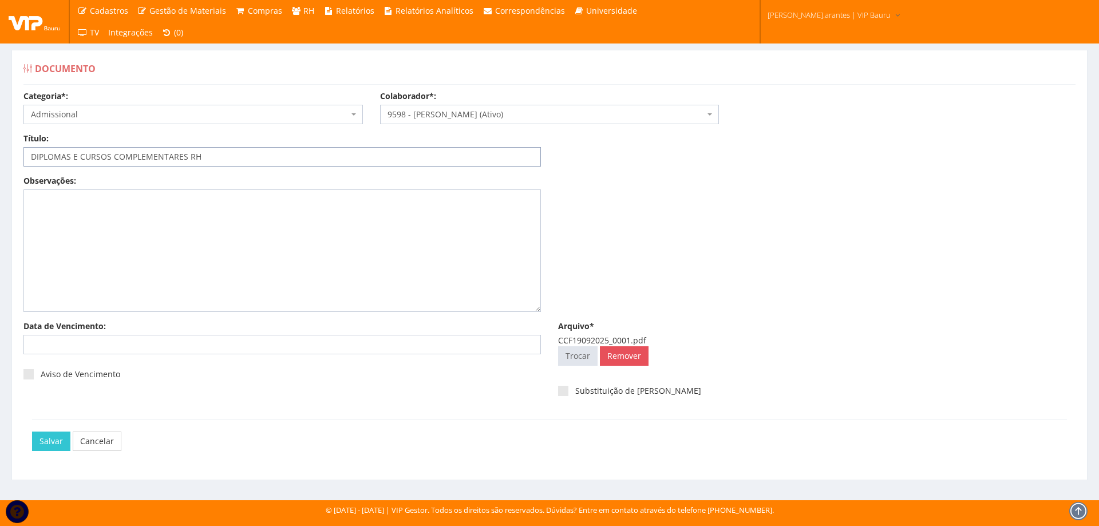
drag, startPoint x: 68, startPoint y: 154, endPoint x: 185, endPoint y: 157, distance: 117.3
click at [185, 157] on input "DIPLOMAS E CURSOS COMPLEMENTARES RH" at bounding box center [281, 156] width 517 height 19
type input "DIPLOMA RH"
click at [50, 443] on input "Salvar" at bounding box center [51, 440] width 38 height 19
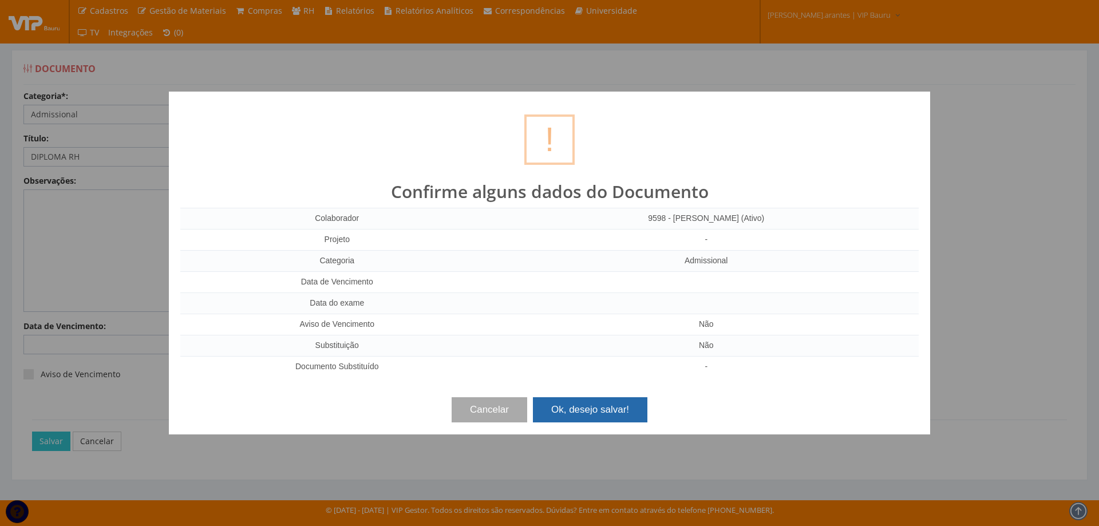
click at [592, 411] on button "Ok, desejo salvar!" at bounding box center [590, 409] width 114 height 25
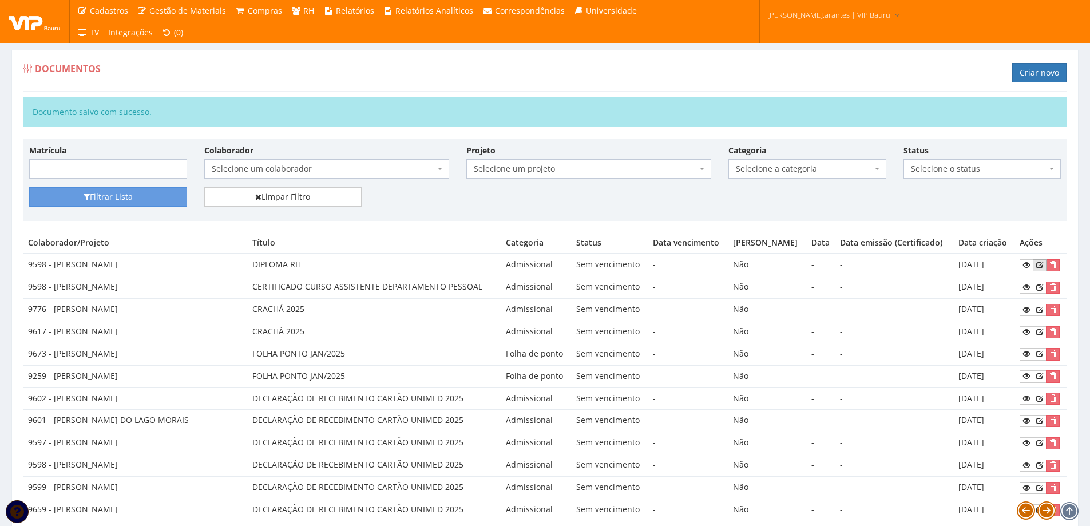
click at [1039, 264] on icon at bounding box center [1039, 265] width 7 height 8
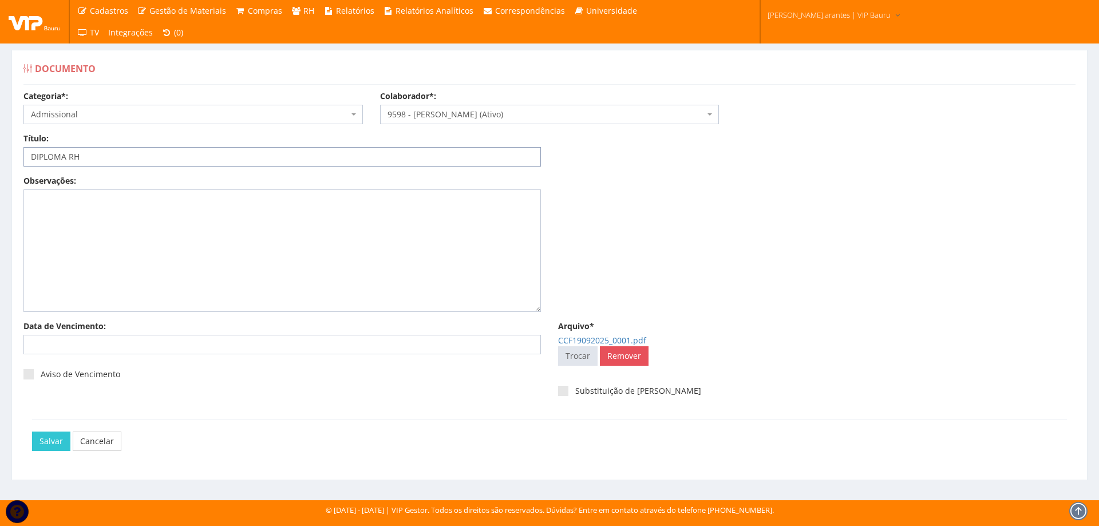
drag, startPoint x: 67, startPoint y: 159, endPoint x: 0, endPoint y: 123, distance: 76.0
click at [0, 123] on div "Documento Categoria*: Selecione a categoria Aso Segurança no trabalho - PGR Seg…" at bounding box center [549, 264] width 1099 height 471
click at [89, 153] on input "CERTIFICADO RH" at bounding box center [281, 156] width 517 height 19
type input "CERTIFICADO RH"
click at [53, 444] on input "Salvar" at bounding box center [51, 440] width 38 height 19
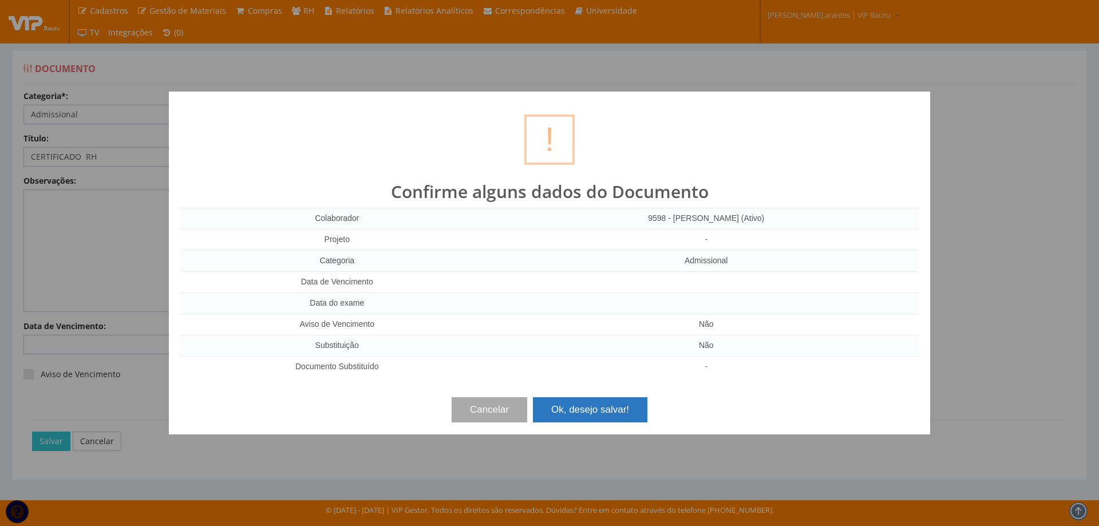
click at [631, 410] on button "Ok, desejo salvar!" at bounding box center [590, 409] width 114 height 25
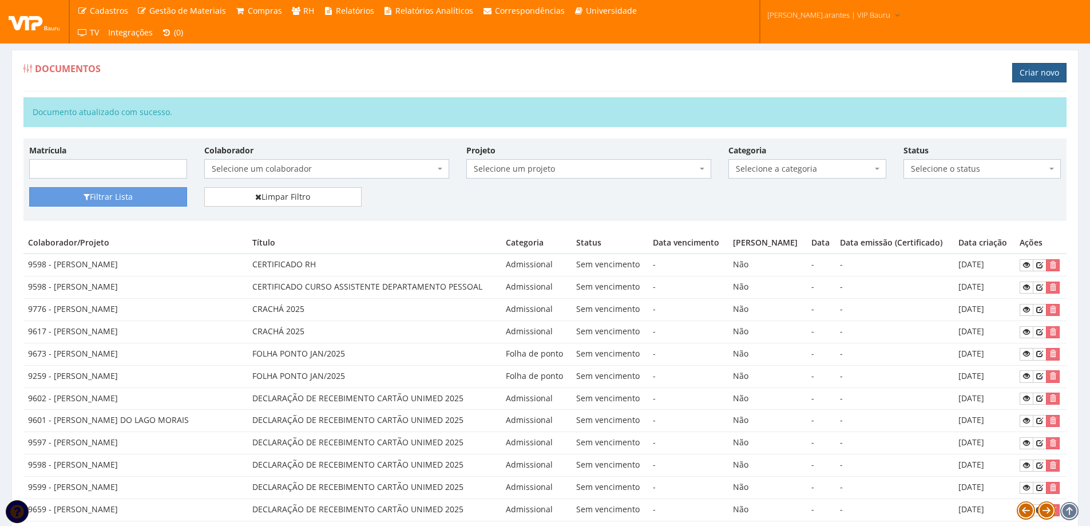
click at [1022, 72] on link "Criar novo" at bounding box center [1039, 72] width 54 height 19
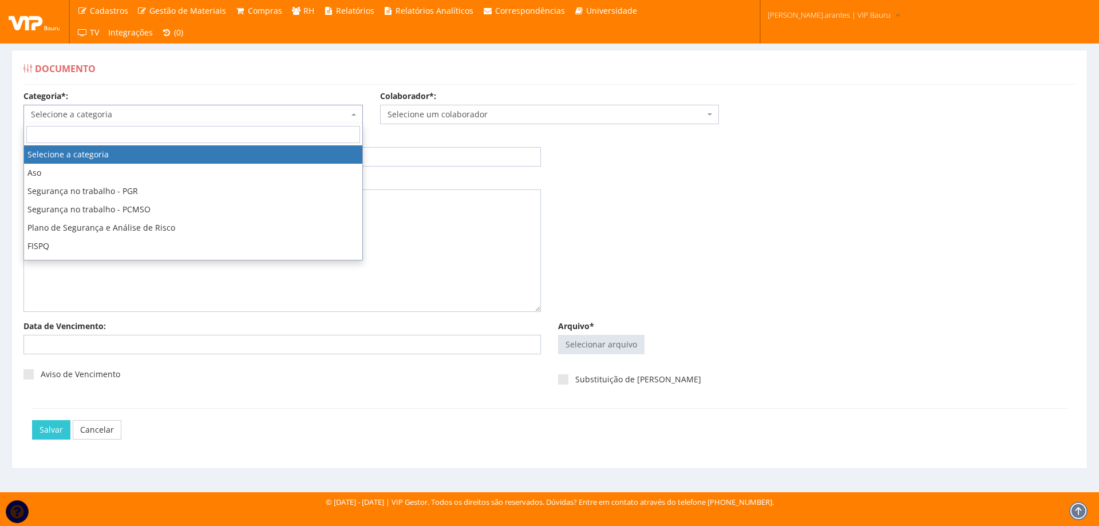
click at [220, 110] on span "Selecione a categoria" at bounding box center [190, 114] width 318 height 11
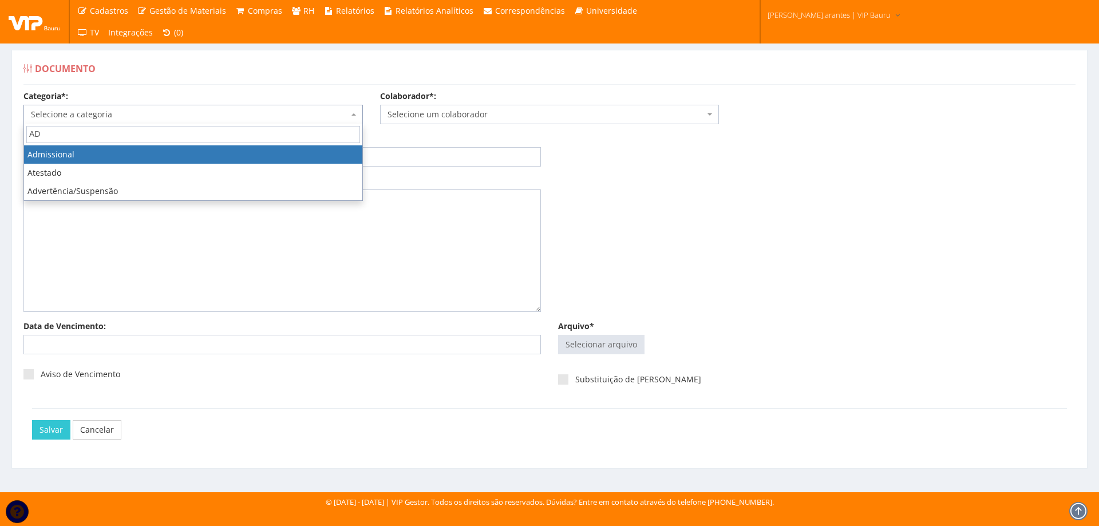
type input "AD"
select select "admissional"
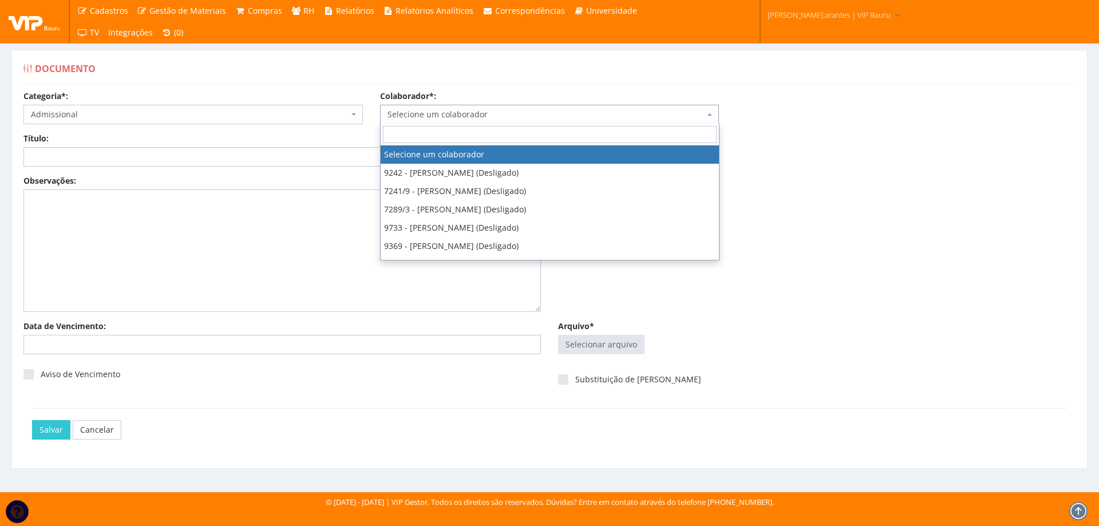
click at [421, 116] on span "Selecione um colaborador" at bounding box center [546, 114] width 318 height 11
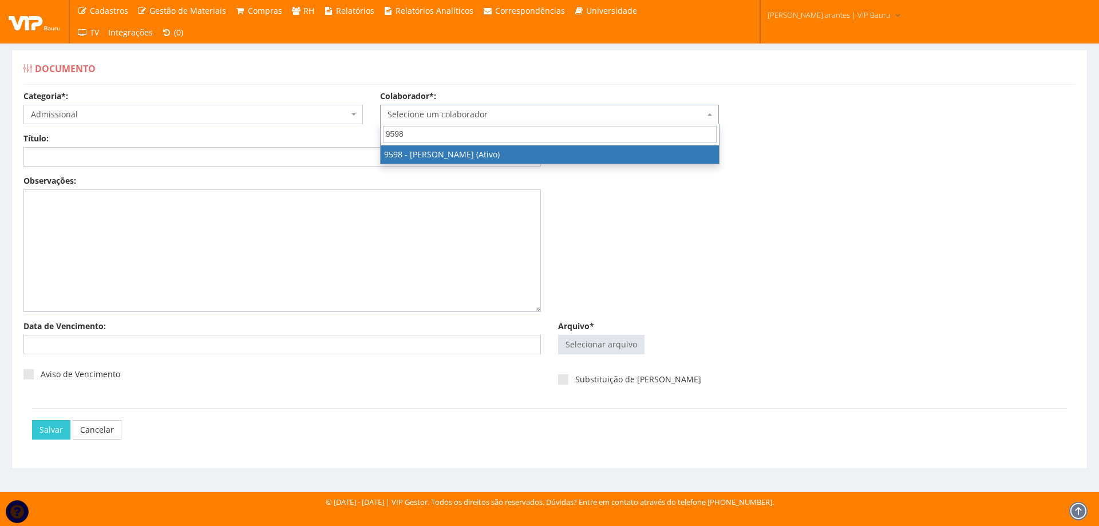
type input "9598"
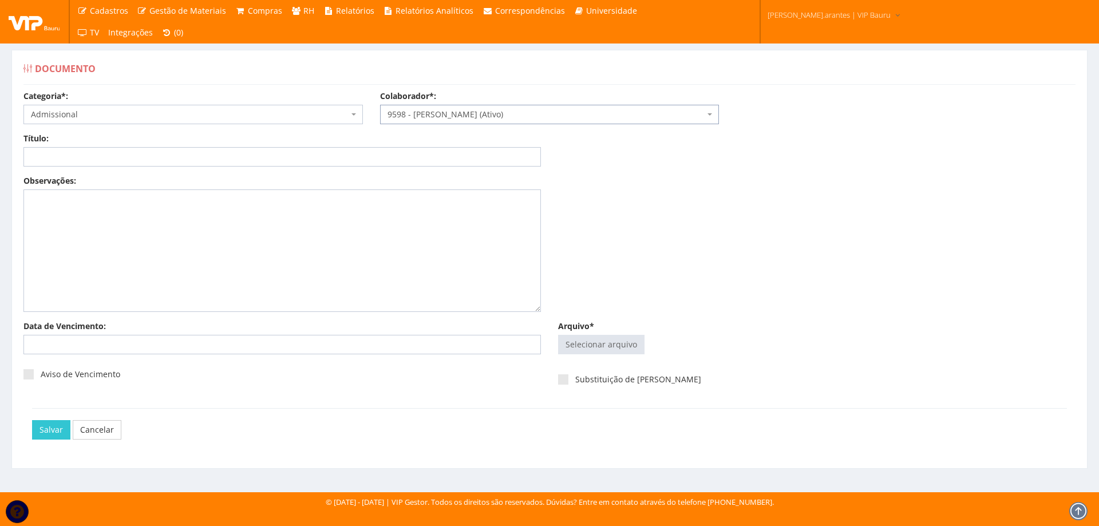
select select "3797"
click at [303, 161] on input "Título:" at bounding box center [281, 156] width 517 height 19
paste input "S E CURSOS COMPLEMENTARES"
drag, startPoint x: 42, startPoint y: 156, endPoint x: 0, endPoint y: 141, distance: 45.1
click at [0, 145] on div "Documento Categoria*: Selecione a categoria Aso Segurança no trabalho - PGR Seg…" at bounding box center [549, 260] width 1099 height 463
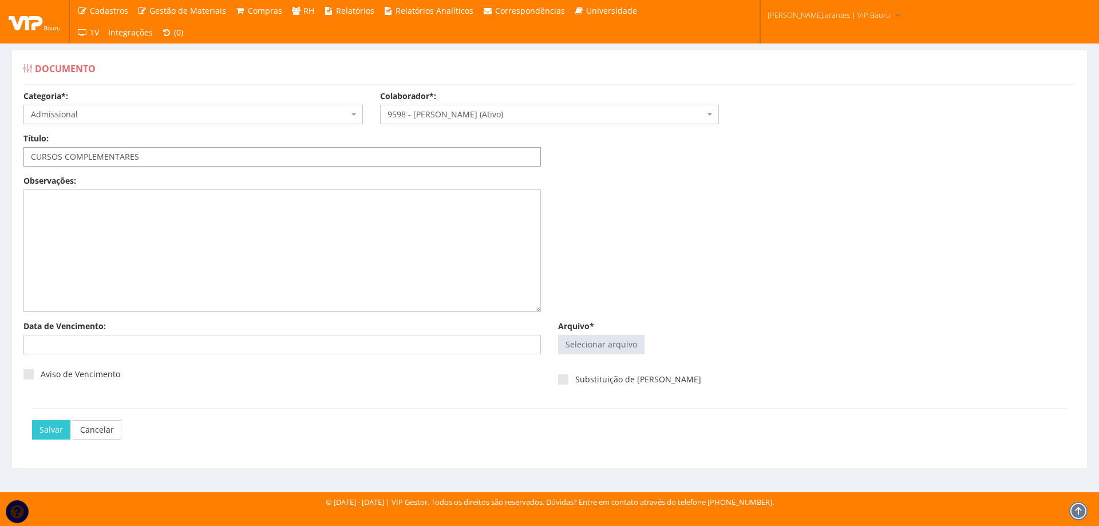
click at [162, 149] on input "CURSOS COMPLEMENTARES" at bounding box center [281, 156] width 517 height 19
type input "CURSOS COMPLEMENTARES RH"
click at [593, 350] on input "Arquivo*" at bounding box center [600, 344] width 85 height 18
type input "C:\fakepath\CCF19092025_0002.pdf"
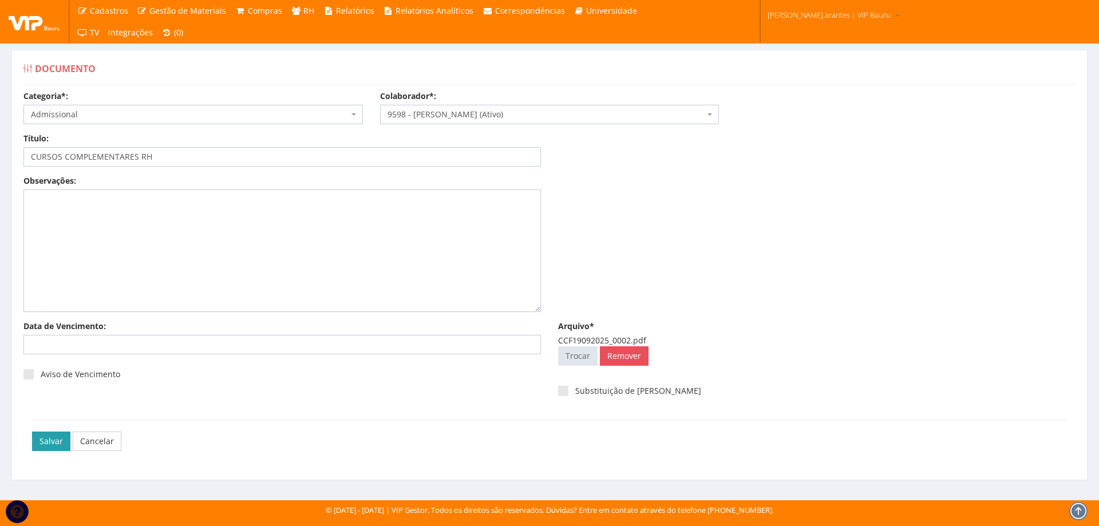
click at [56, 441] on input "Salvar" at bounding box center [51, 440] width 38 height 19
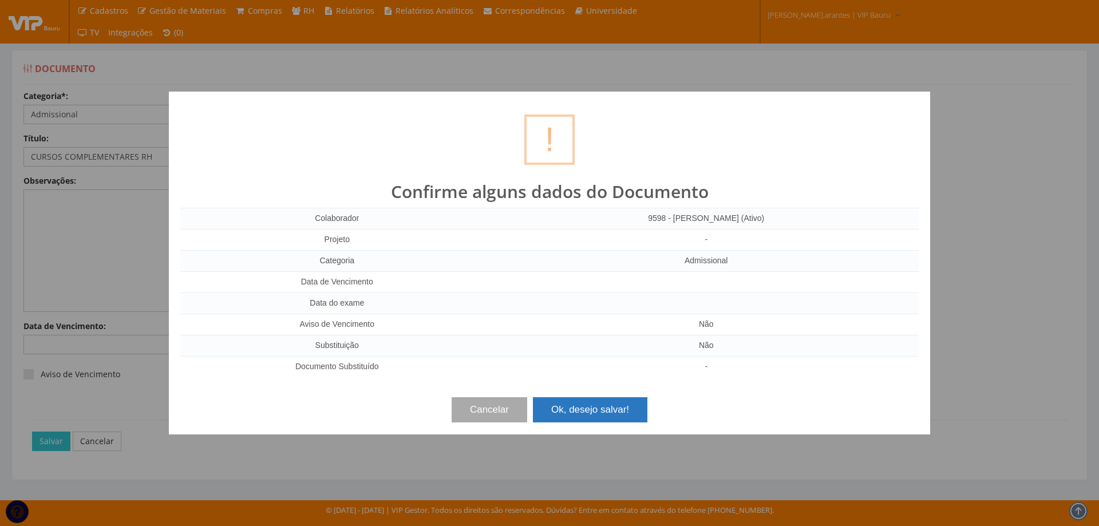
click at [596, 410] on button "Ok, desejo salvar!" at bounding box center [590, 409] width 114 height 25
